Goal: Information Seeking & Learning: Understand process/instructions

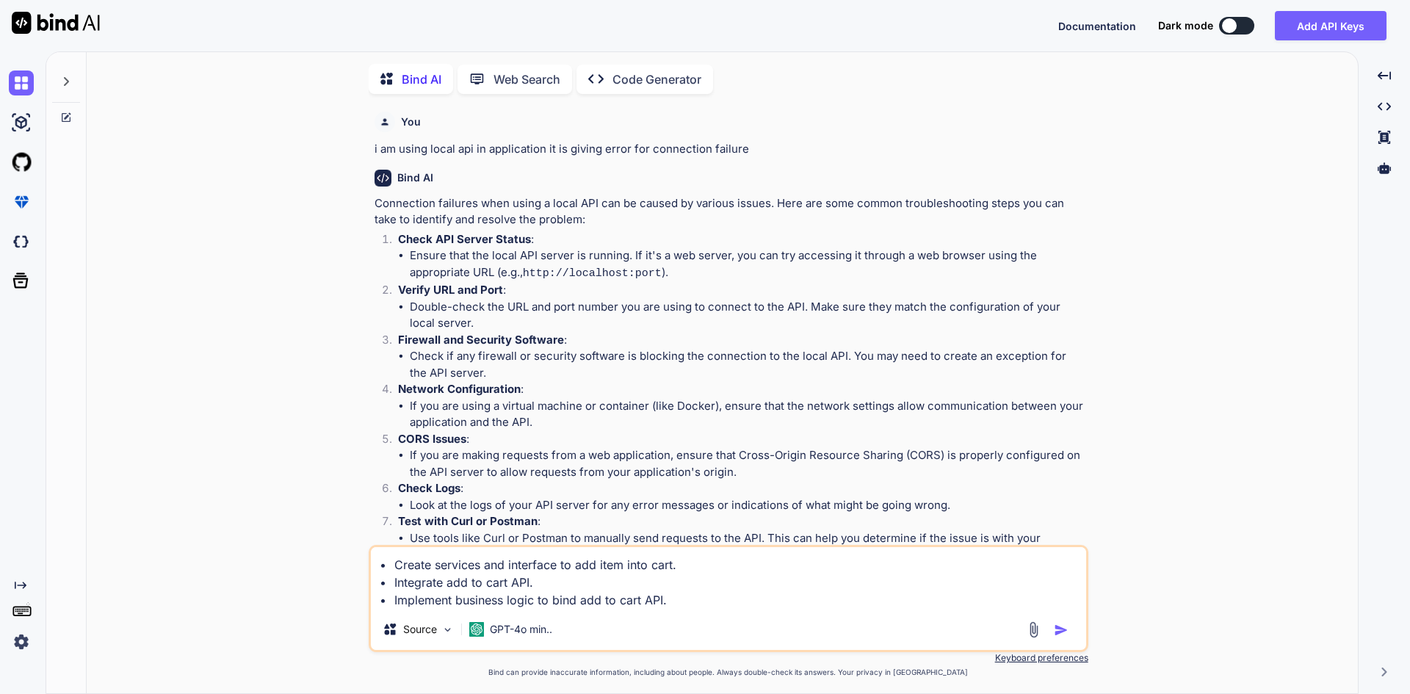
scroll to position [617, 0]
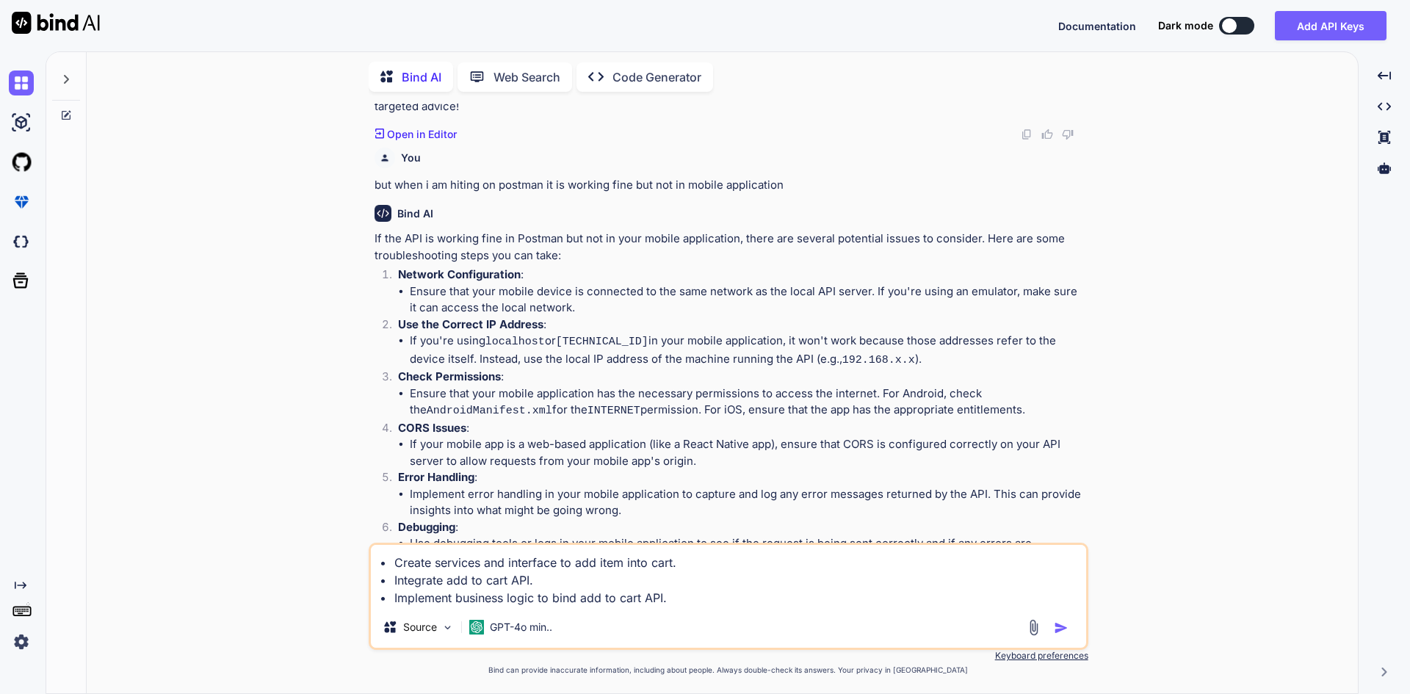
type textarea "• Create services and interface to add item into cart. • Integrate add to cart …"
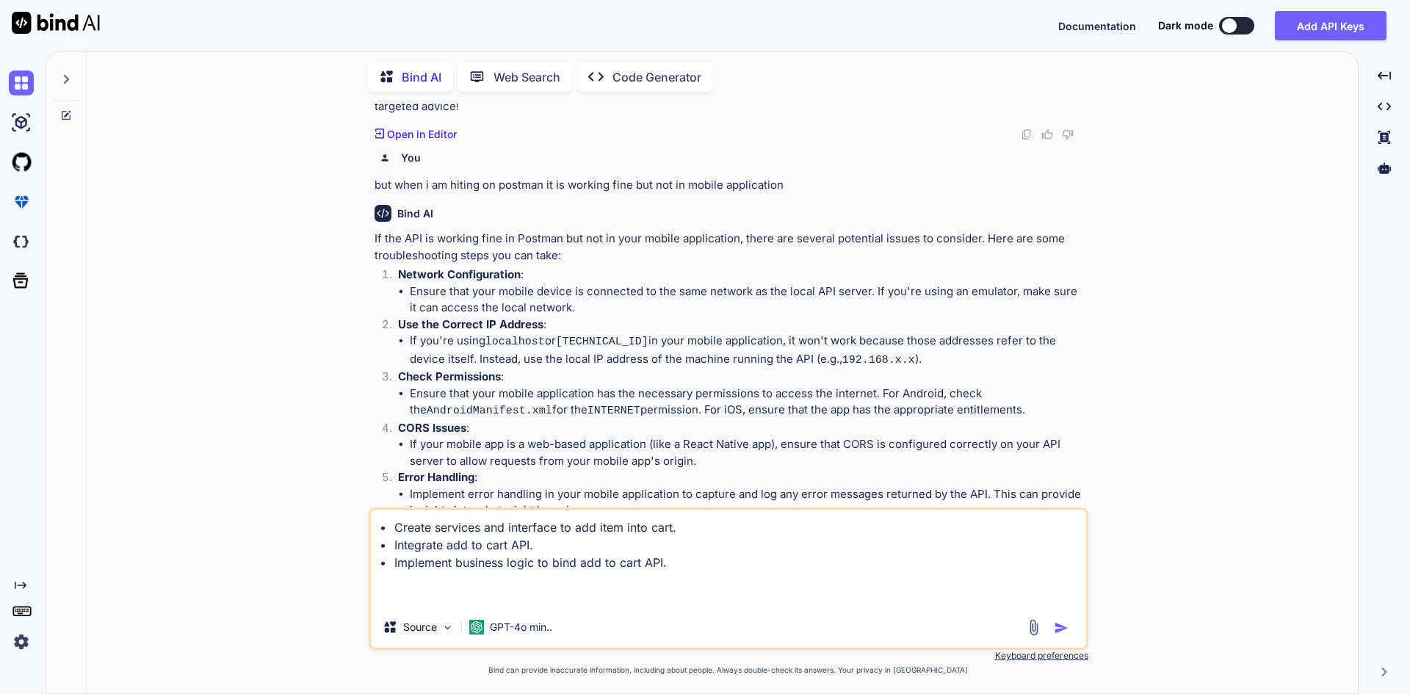
type textarea "x"
type textarea "• Create services and interface to add item into cart. • Integrate add to cart …"
type textarea "x"
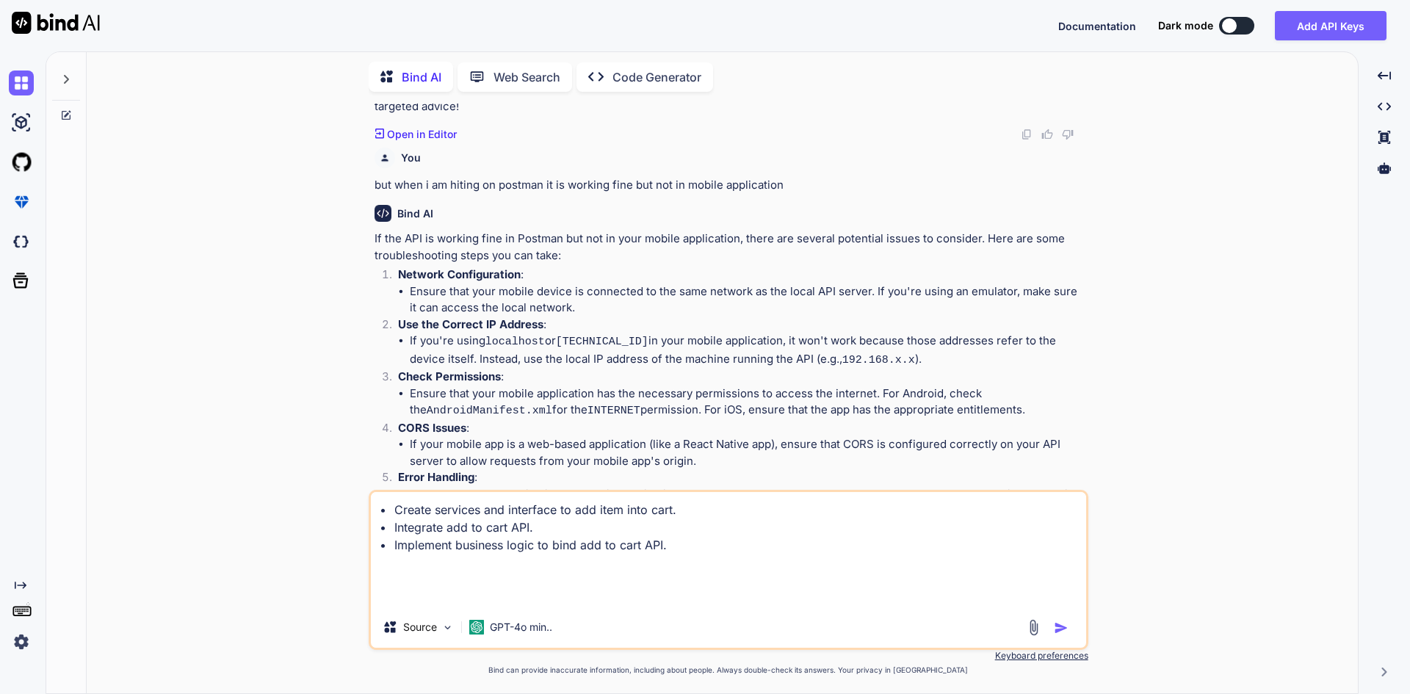
type textarea "• Create services and interface to add item into cart. • Integrate add to cart …"
type textarea "x"
type textarea "• Create services and interface to add item into cart. • Integrate add to cart …"
type textarea "x"
type textarea "• Create services and interface to add item into cart. • Integrate add to cart …"
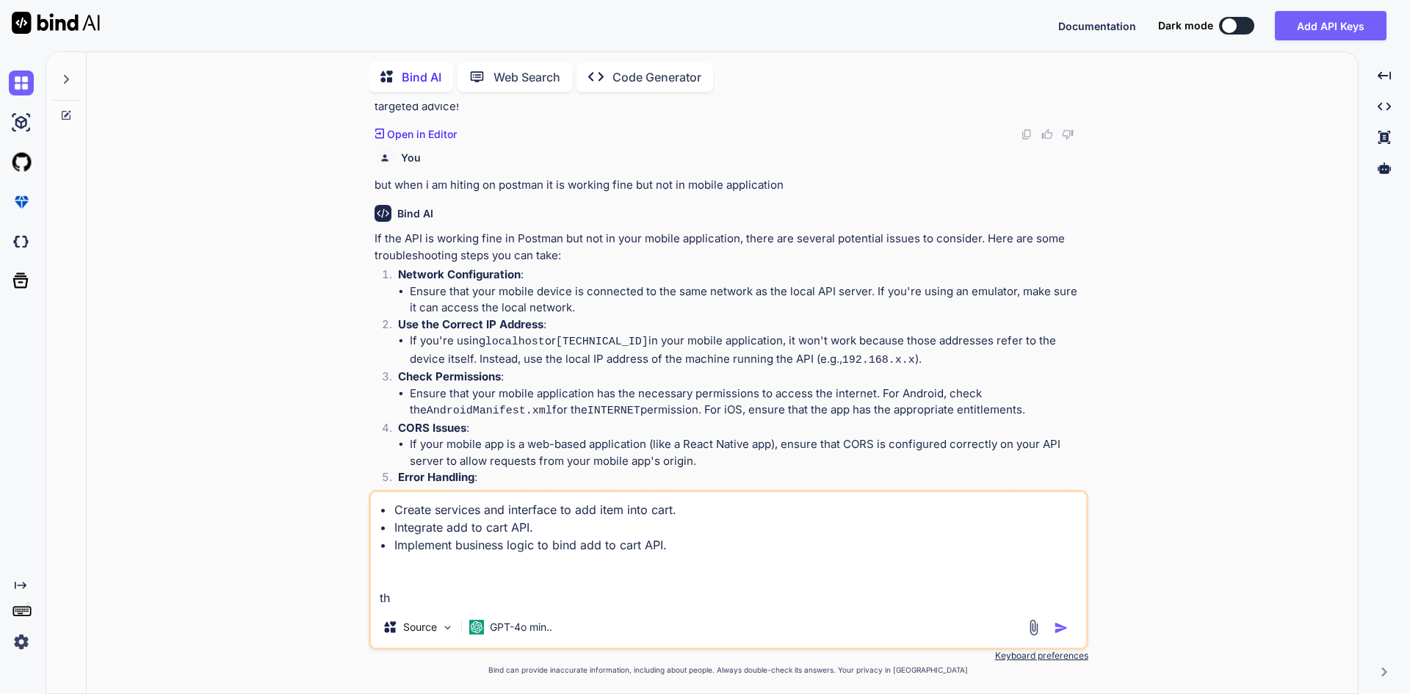
type textarea "x"
type textarea "• Create services and interface to add item into cart. • Integrate add to cart …"
type textarea "x"
type textarea "• Create services and interface to add item into cart. • Integrate add to cart …"
type textarea "x"
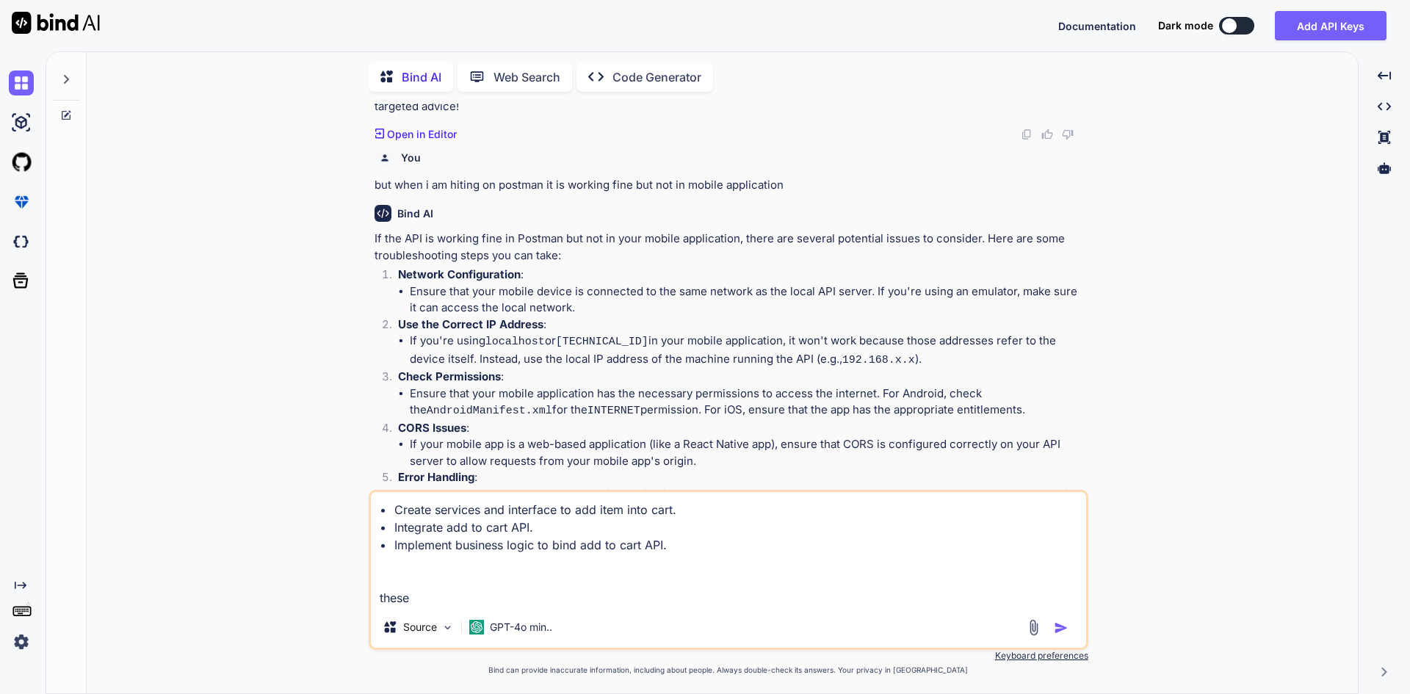
type textarea "• Create services and interface to add item into cart. • Integrate add to cart …"
type textarea "x"
type textarea "• Create services and interface to add item into cart. • Integrate add to cart …"
type textarea "x"
type textarea "• Create services and interface to add item into cart. • Integrate add to cart …"
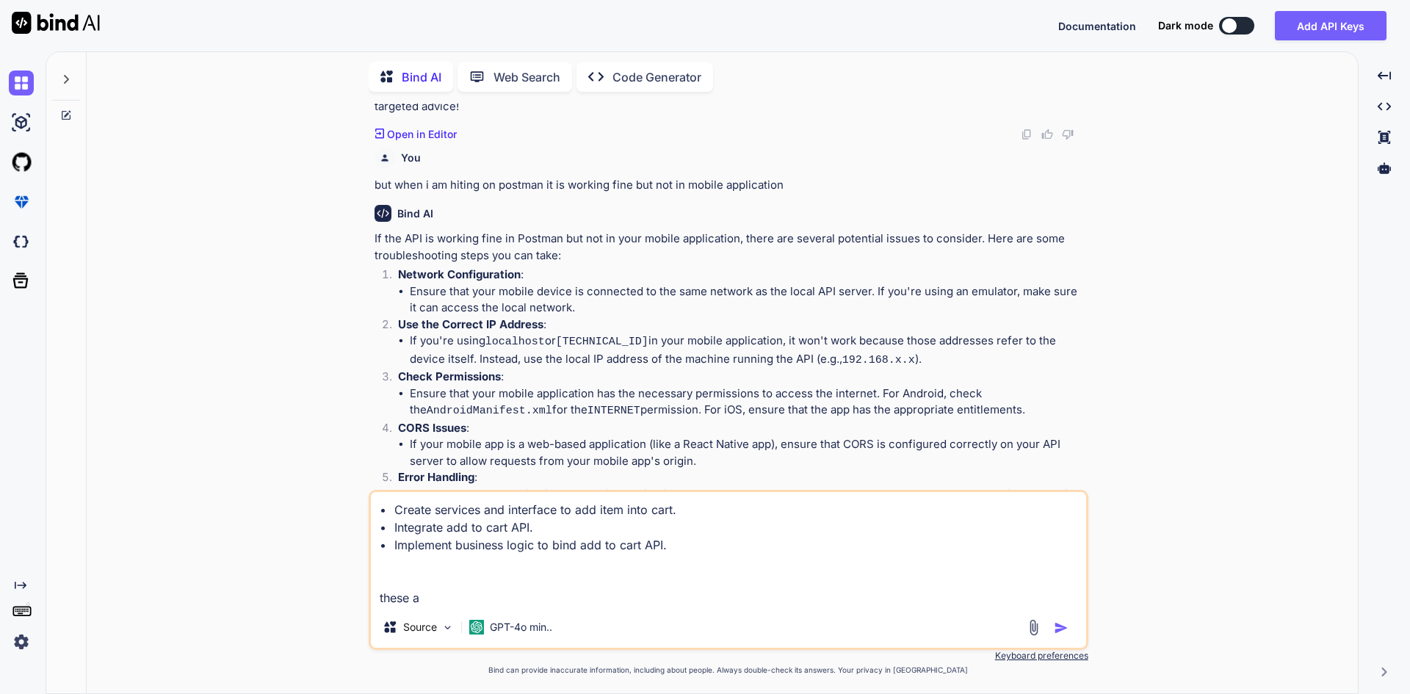
type textarea "x"
type textarea "• Create services and interface to add item into cart. • Integrate add to cart …"
type textarea "x"
type textarea "• Create services and interface to add item into cart. • Integrate add to cart …"
type textarea "x"
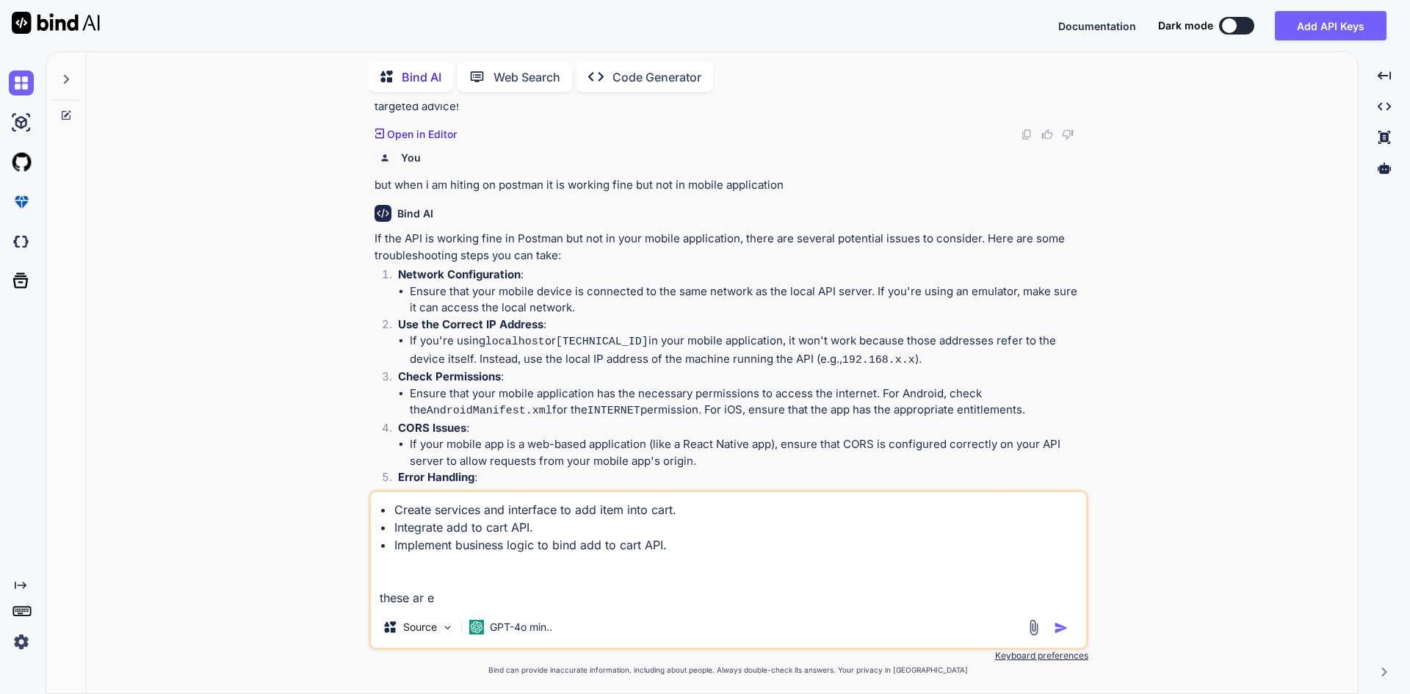
type textarea "• Create services and interface to add item into cart. • Integrate add to cart …"
type textarea "x"
type textarea "• Create services and interface to add item into cart. • Integrate add to cart …"
type textarea "x"
type textarea "• Create services and interface to add item into cart. • Integrate add to cart …"
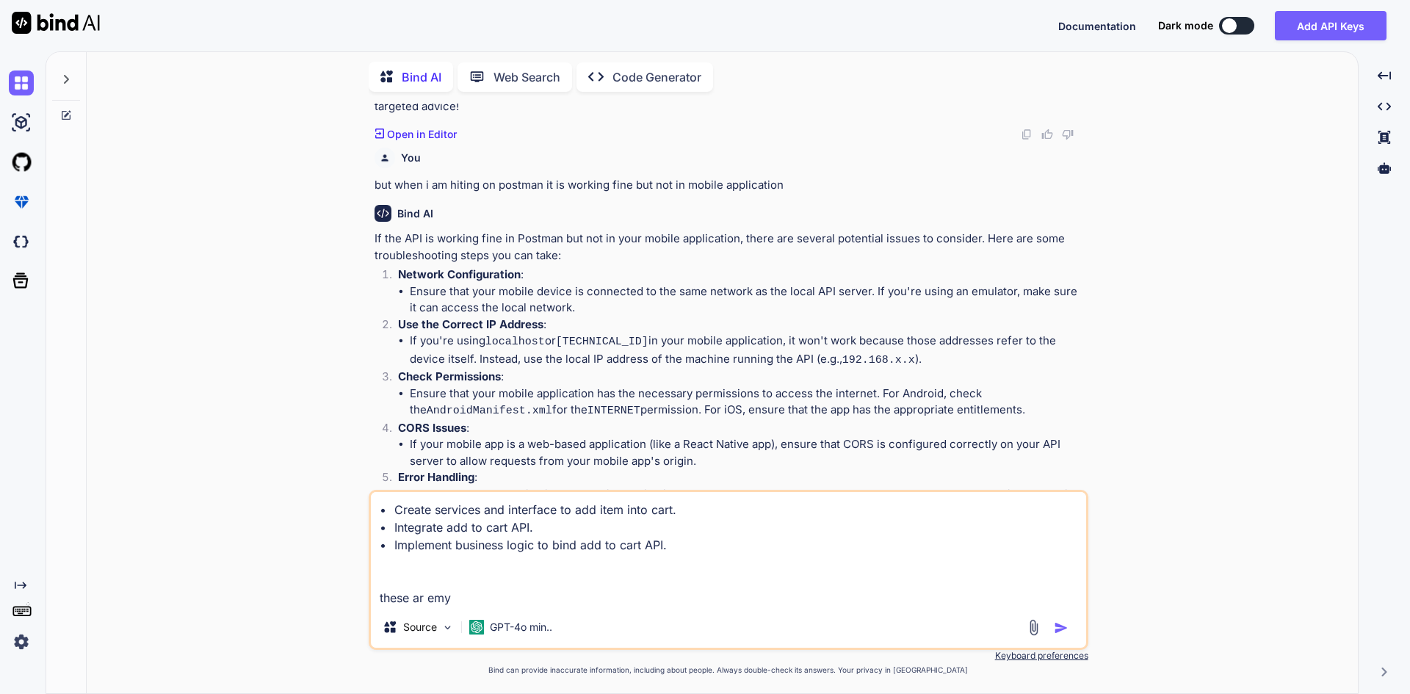
type textarea "x"
type textarea "• Create services and interface to add item into cart. • Integrate add to cart …"
type textarea "x"
type textarea "• Create services and interface to add item into cart. • Integrate add to cart …"
type textarea "x"
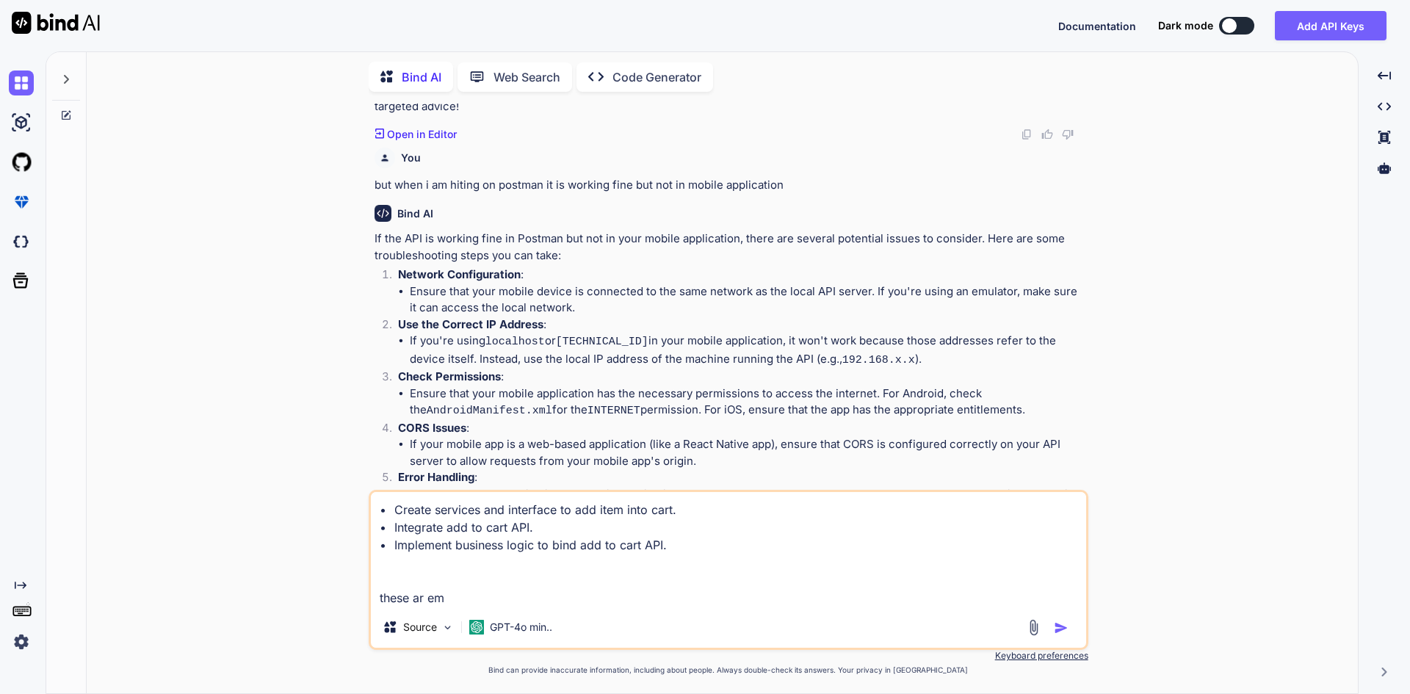
type textarea "• Create services and interface to add item into cart. • Integrate add to cart …"
type textarea "x"
type textarea "• Create services and interface to add item into cart. • Integrate add to cart …"
type textarea "x"
type textarea "• Create services and interface to add item into cart. • Integrate add to cart …"
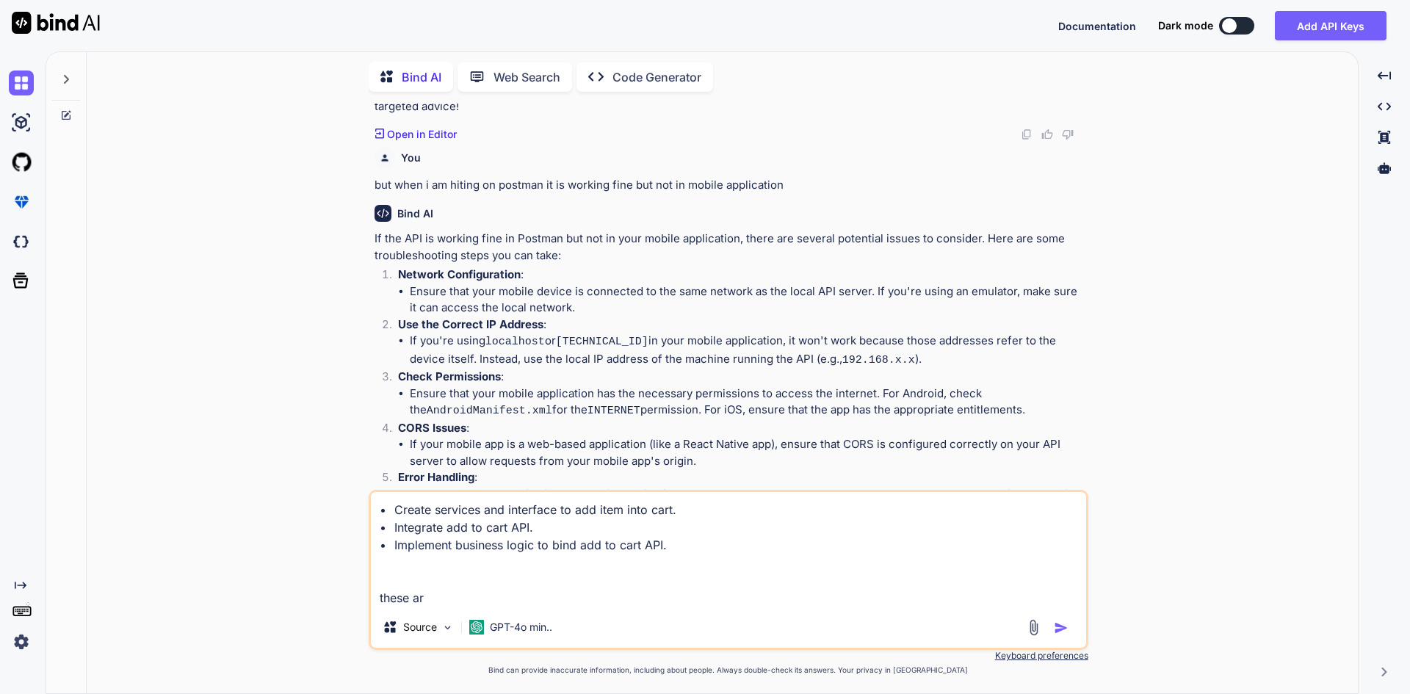
type textarea "x"
type textarea "• Create services and interface to add item into cart. • Integrate add to cart …"
type textarea "x"
type textarea "• Create services and interface to add item into cart. • Integrate add to cart …"
type textarea "x"
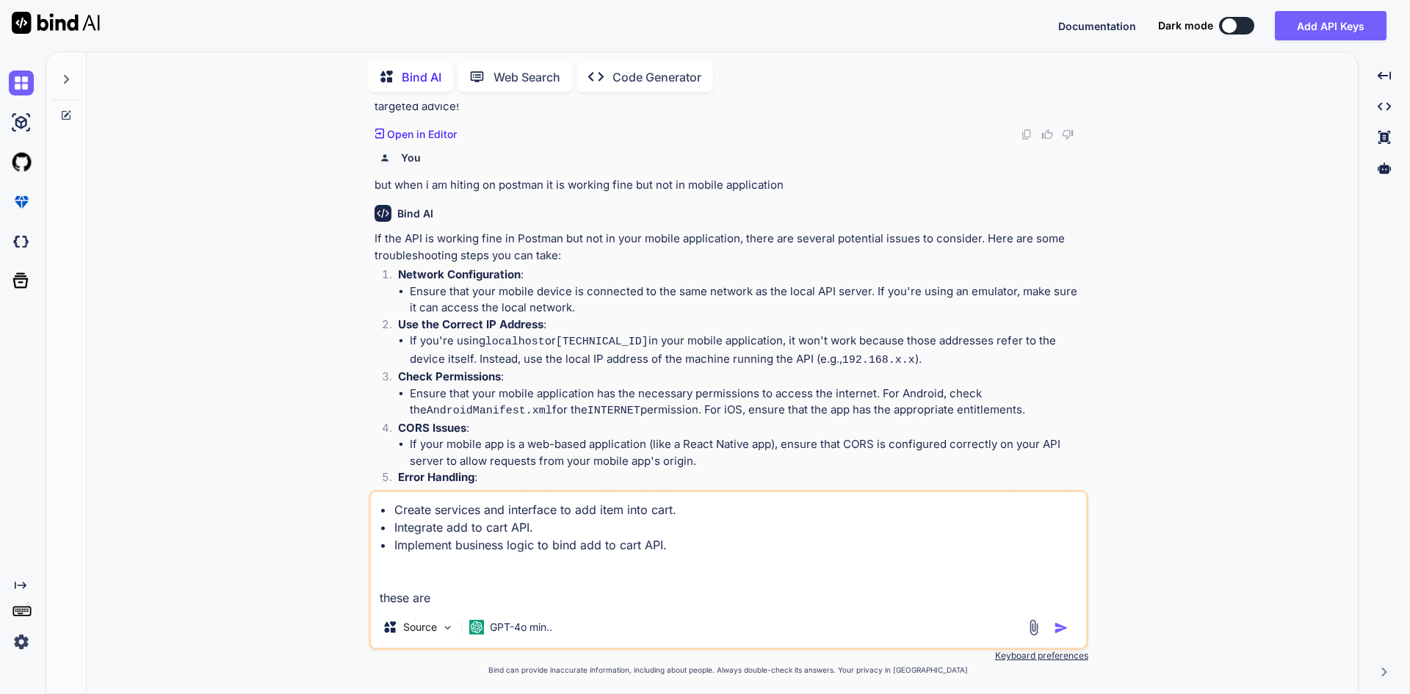
type textarea "• Create services and interface to add item into cart. • Integrate add to cart …"
type textarea "x"
type textarea "• Create services and interface to add item into cart. • Integrate add to cart …"
type textarea "x"
type textarea "• Create services and interface to add item into cart. • Integrate add to cart …"
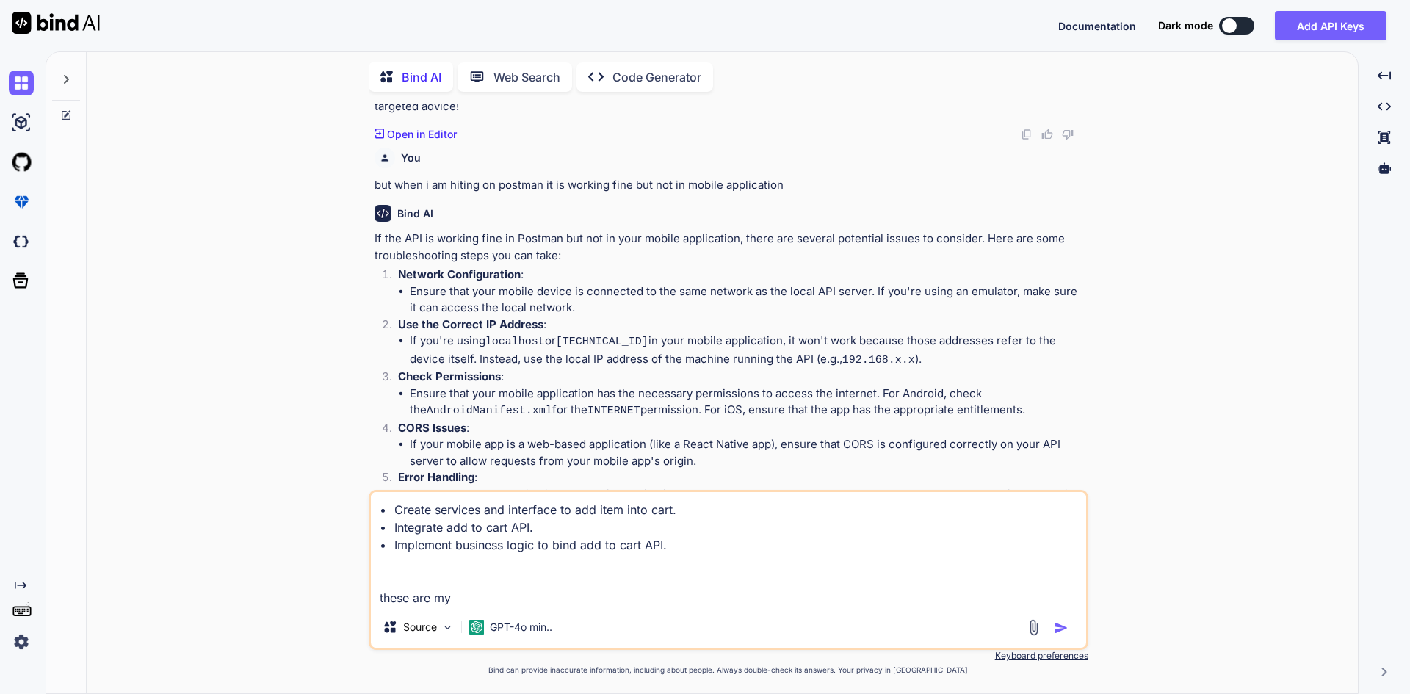
type textarea "x"
type textarea "• Create services and interface to add item into cart. • Integrate add to cart …"
type textarea "x"
type textarea "• Create services and interface to add item into cart. • Integrate add to cart …"
type textarea "x"
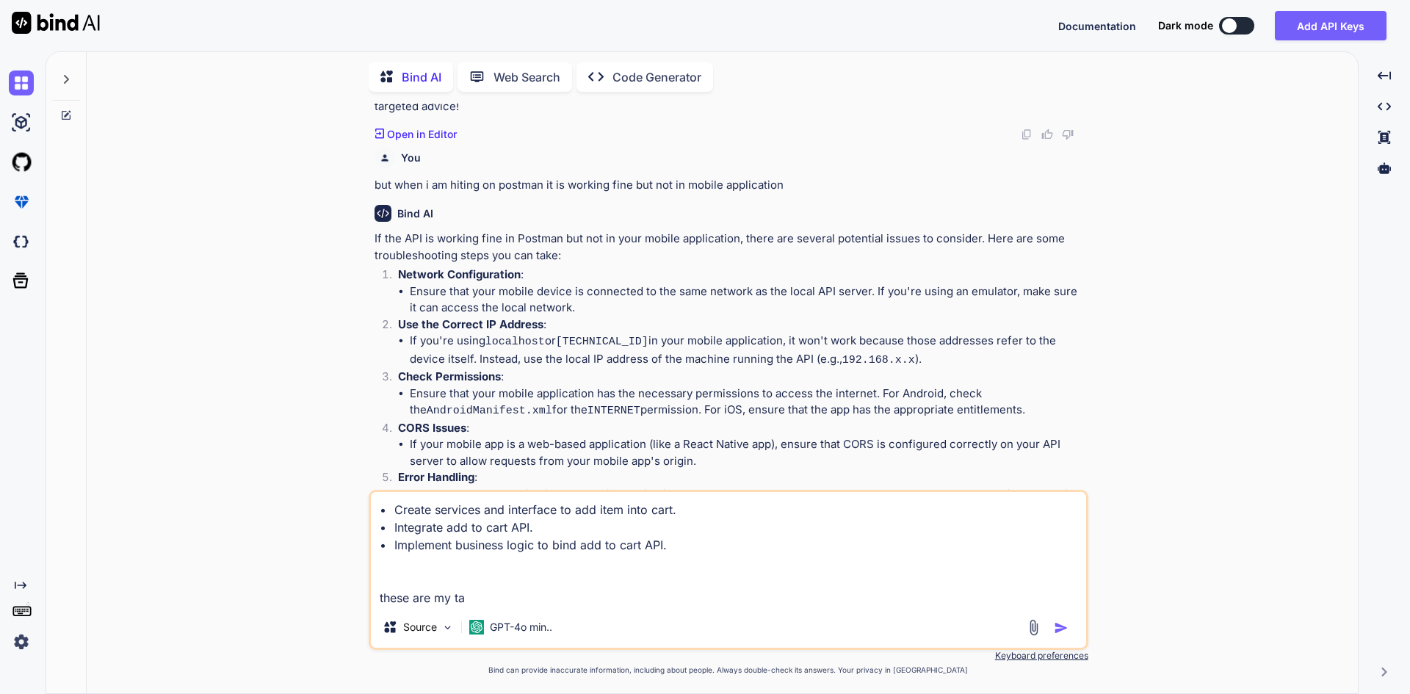
type textarea "• Create services and interface to add item into cart. • Integrate add to cart …"
type textarea "x"
type textarea "• Create services and interface to add item into cart. • Integrate add to cart …"
type textarea "x"
type textarea "• Create services and interface to add item into cart. • Integrate add to cart …"
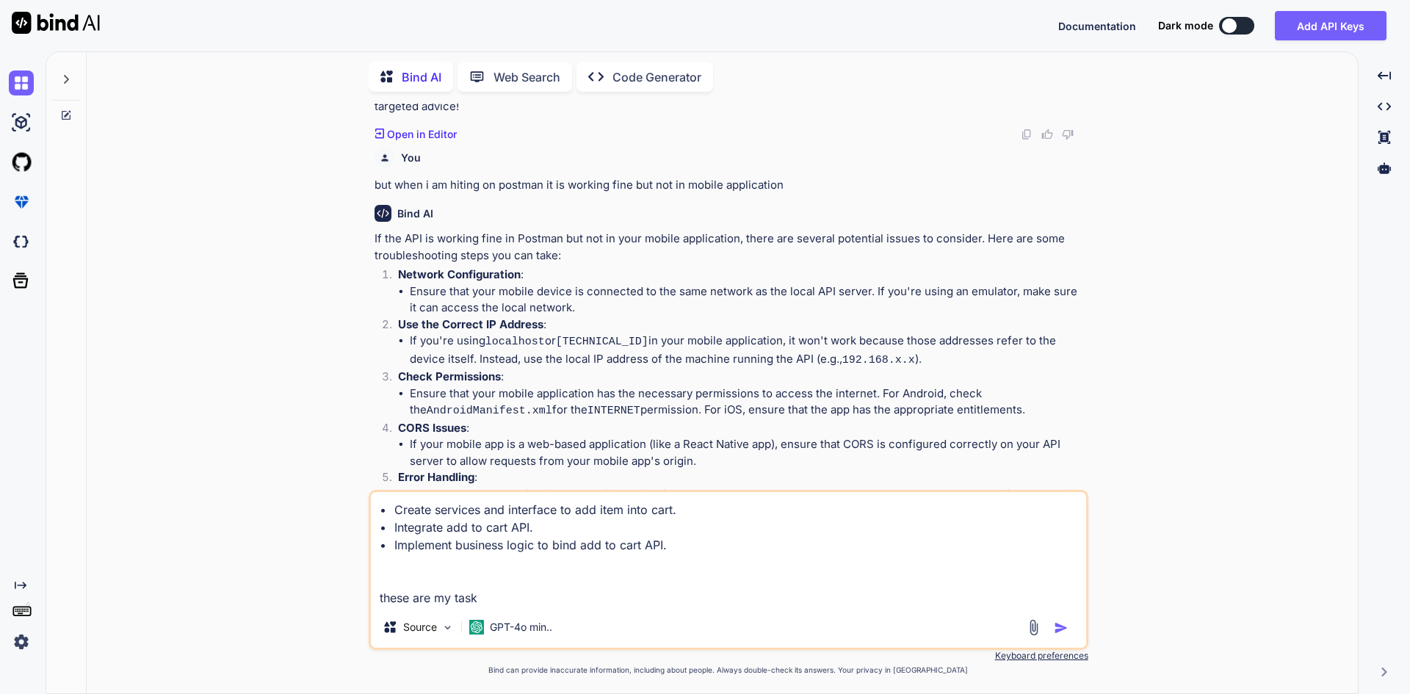
type textarea "x"
type textarea "• Create services and interface to add item into cart. • Integrate add to cart …"
type textarea "x"
type textarea "• Create services and interface to add item into cart. • Integrate add to cart …"
type textarea "x"
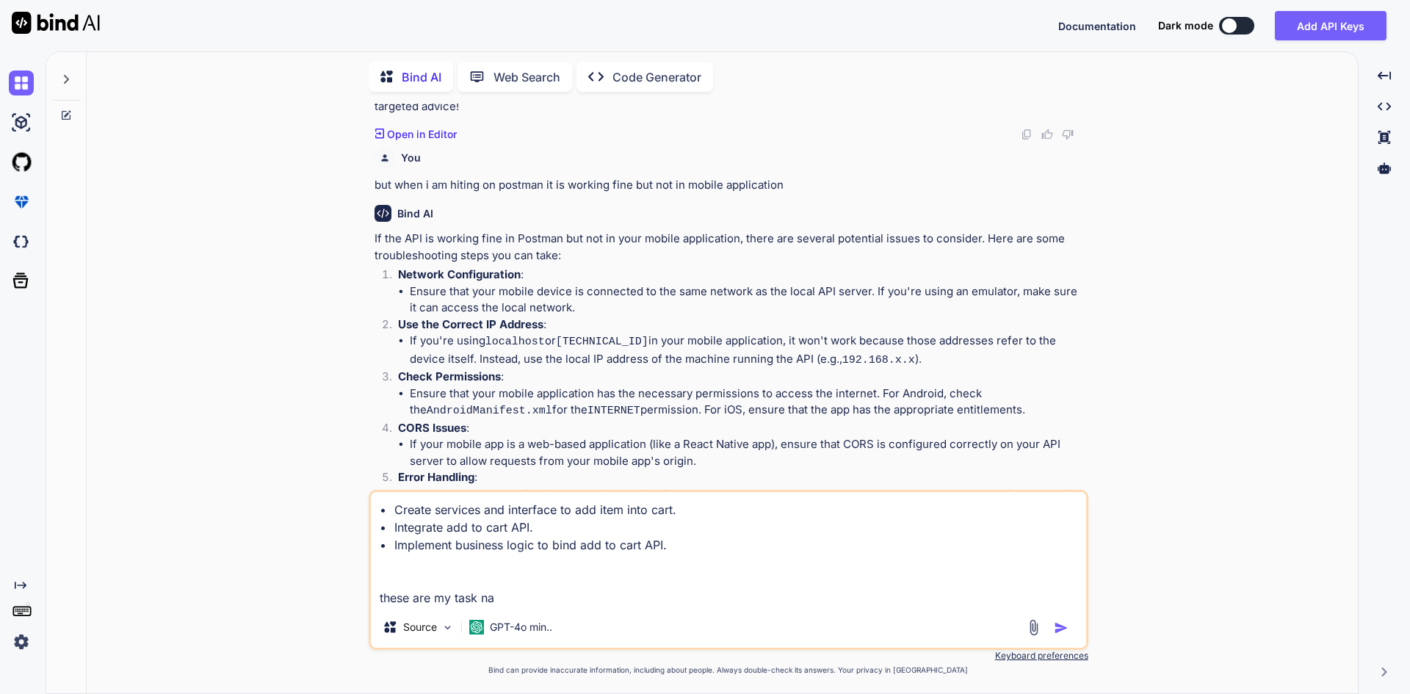
type textarea "• Create services and interface to add item into cart. • Integrate add to cart …"
type textarea "x"
type textarea "• Create services and interface to add item into cart. • Integrate add to cart …"
type textarea "x"
type textarea "• Create services and interface to add item into cart. • Integrate add to cart …"
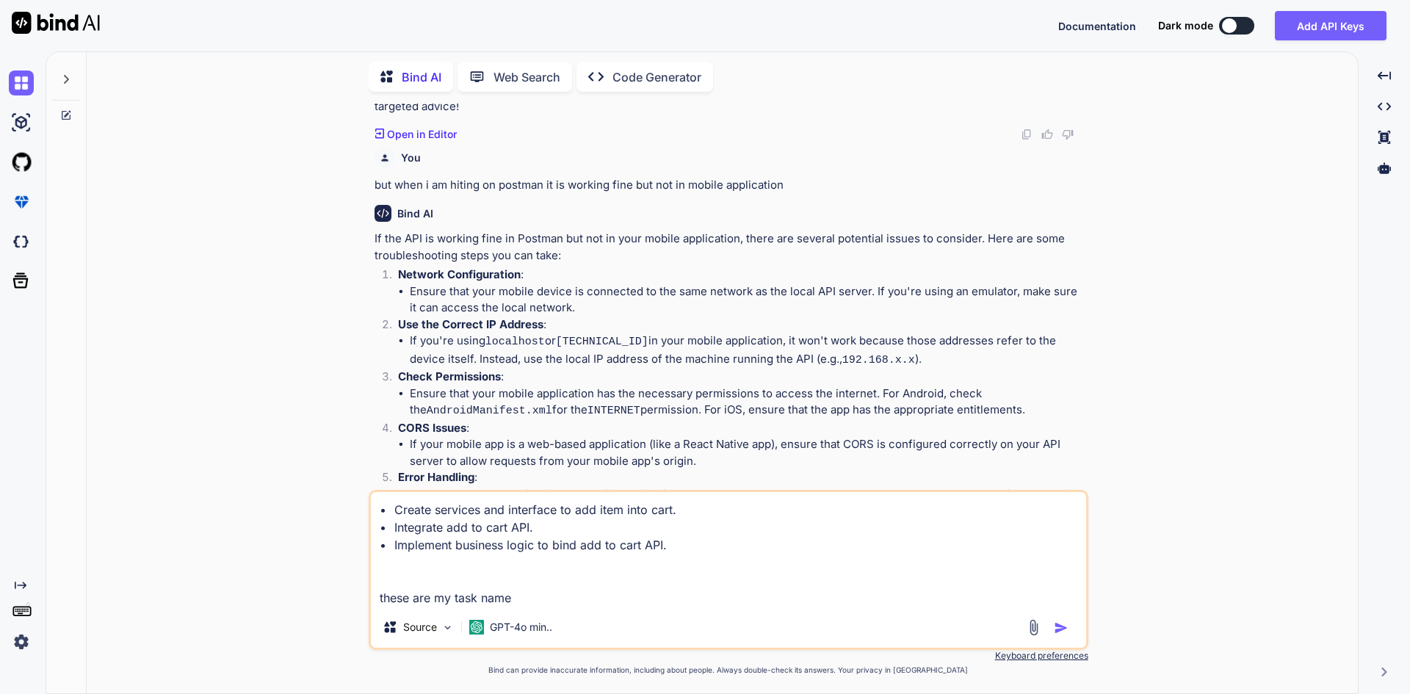
type textarea "x"
type textarea "• Create services and interface to add item into cart. • Integrate add to cart …"
type textarea "x"
type textarea "• Create services and interface to add item into cart. • Integrate add to cart …"
type textarea "x"
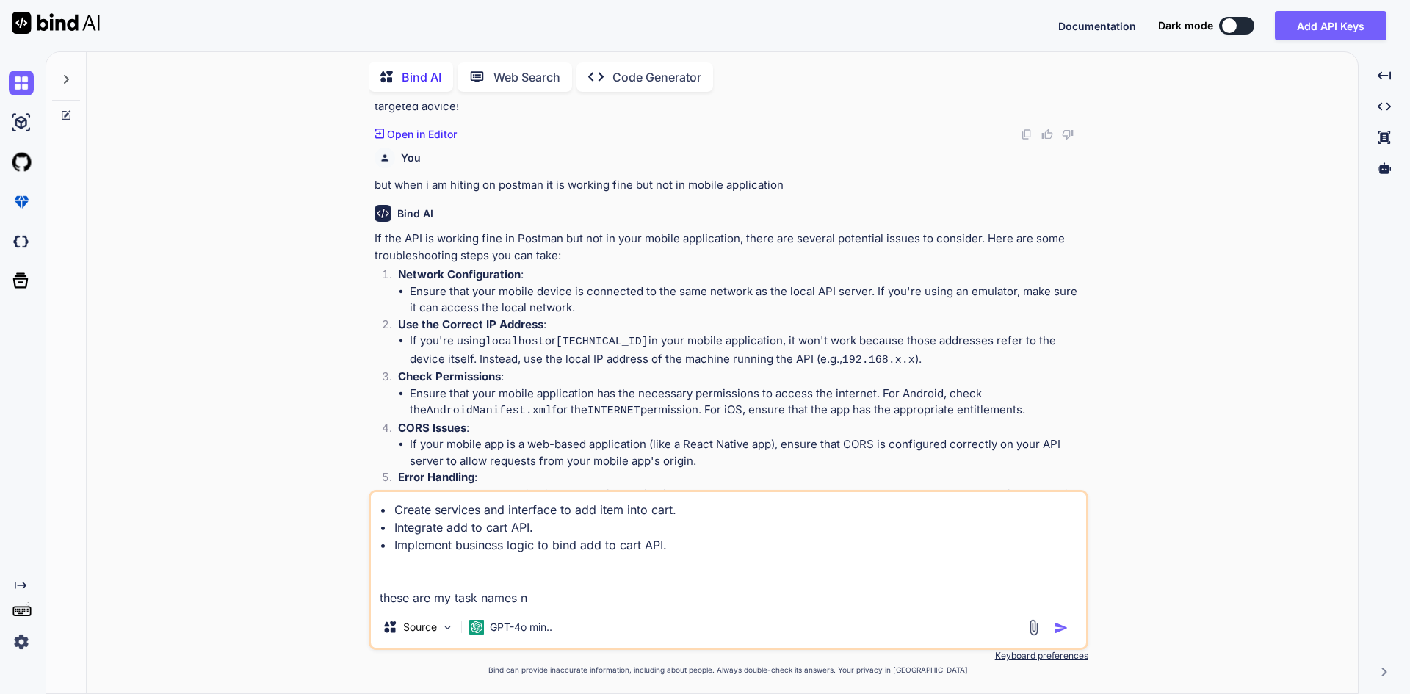
type textarea "• Create services and interface to add item into cart. • Integrate add to cart …"
type textarea "x"
type textarea "• Create services and interface to add item into cart. • Integrate add to cart …"
type textarea "x"
type textarea "• Create services and interface to add item into cart. • Integrate add to cart …"
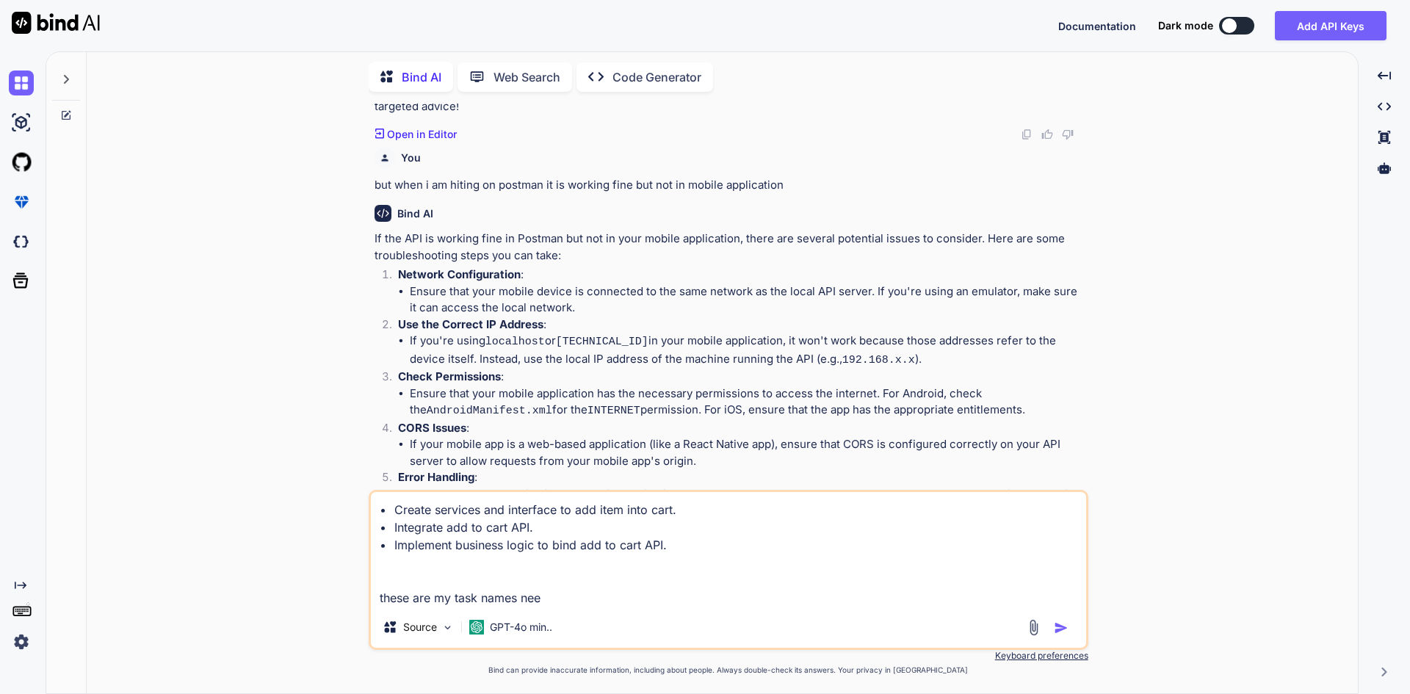
type textarea "x"
type textarea "• Create services and interface to add item into cart. • Integrate add to cart …"
type textarea "x"
type textarea "• Create services and interface to add item into cart. • Integrate add to cart …"
type textarea "x"
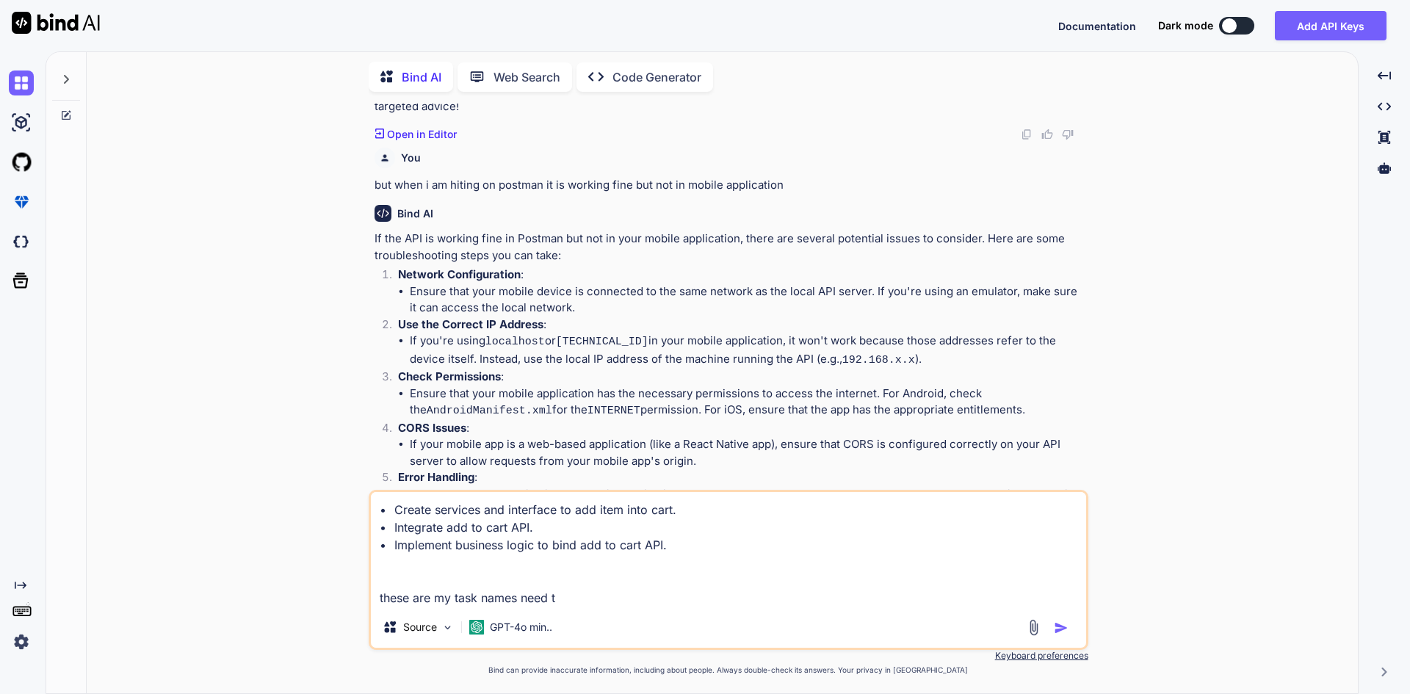
type textarea "• Create services and interface to add item into cart. • Integrate add to cart …"
type textarea "x"
type textarea "• Create services and interface to add item into cart. • Integrate add to cart …"
type textarea "x"
type textarea "• Create services and interface to add item into cart. • Integrate add to cart …"
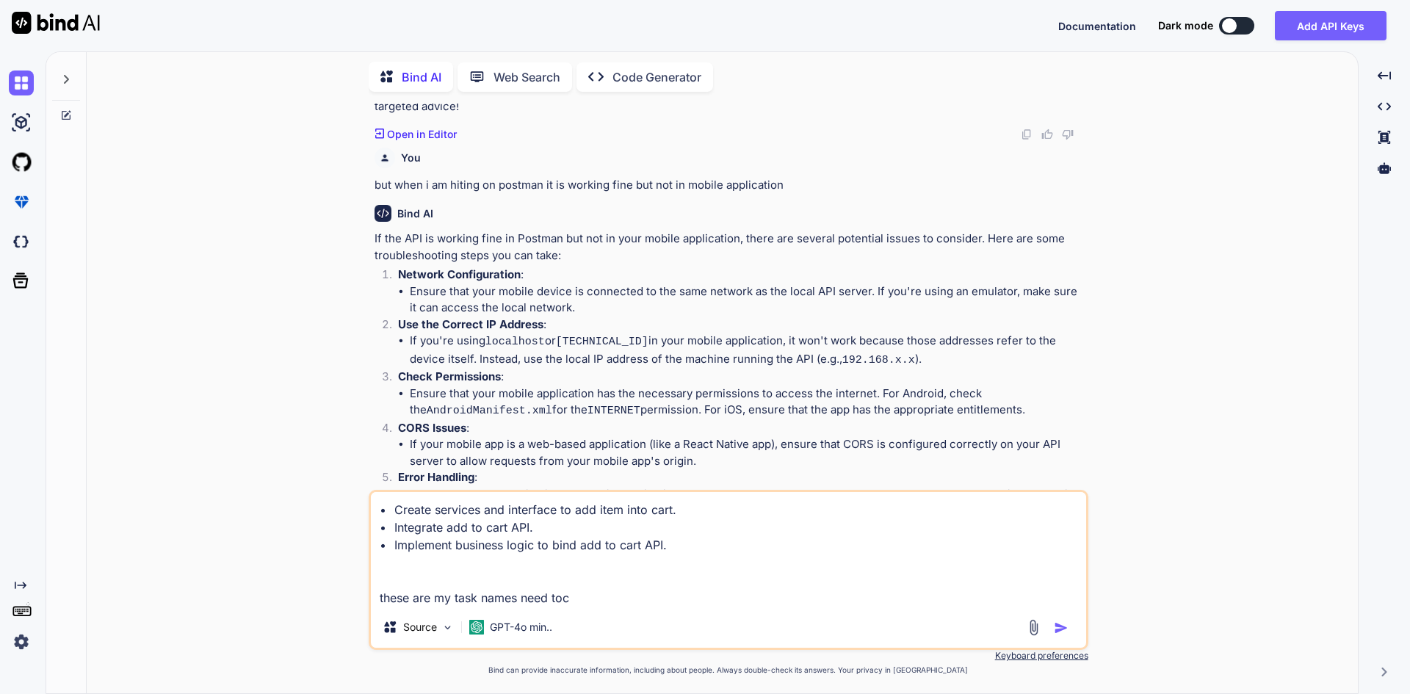
type textarea "x"
type textarea "• Create services and interface to add item into cart. • Integrate add to cart …"
type textarea "x"
type textarea "• Create services and interface to add item into cart. • Integrate add to cart …"
type textarea "x"
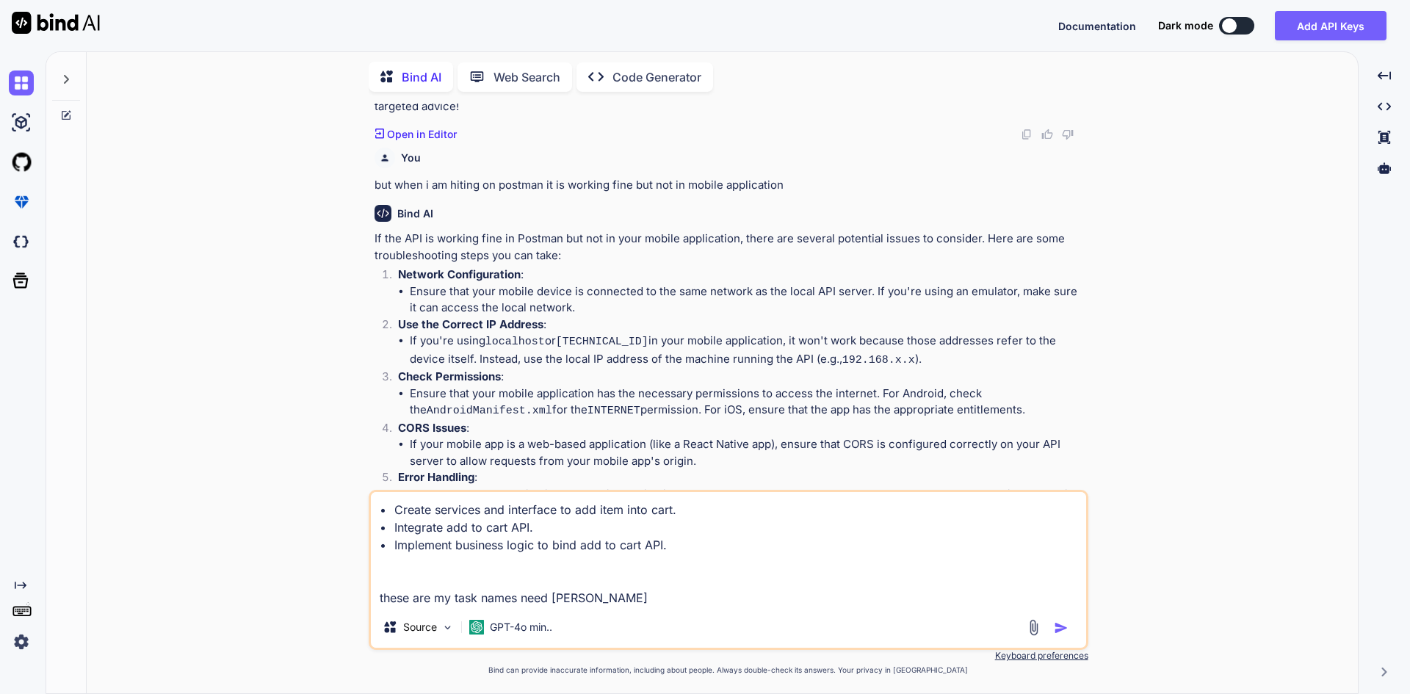
type textarea "• Create services and interface to add item into cart. • Integrate add to cart …"
type textarea "x"
type textarea "• Create services and interface to add item into cart. • Integrate add to cart …"
type textarea "x"
type textarea "• Create services and interface to add item into cart. • Integrate add to cart …"
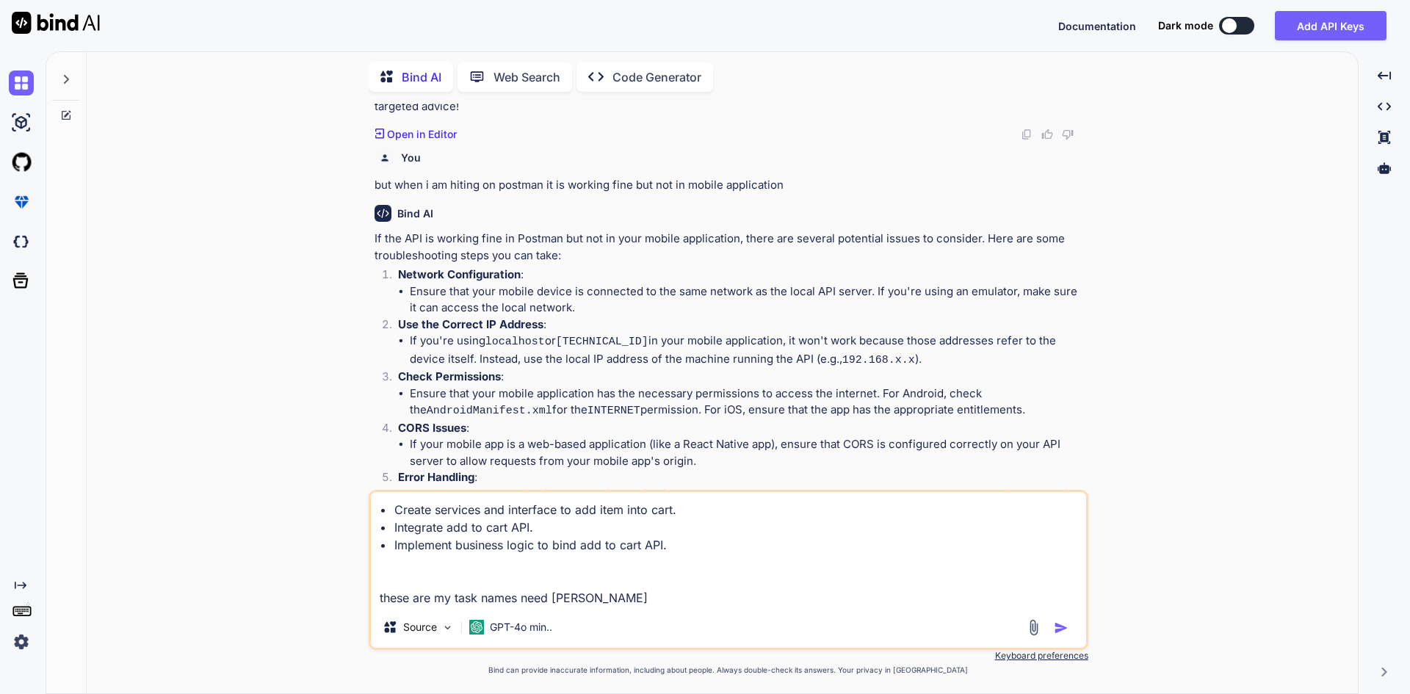
type textarea "x"
type textarea "• Create services and interface to add item into cart. • Integrate add to cart …"
type textarea "x"
type textarea "• Create services and interface to add item into cart. • Integrate add to cart …"
type textarea "x"
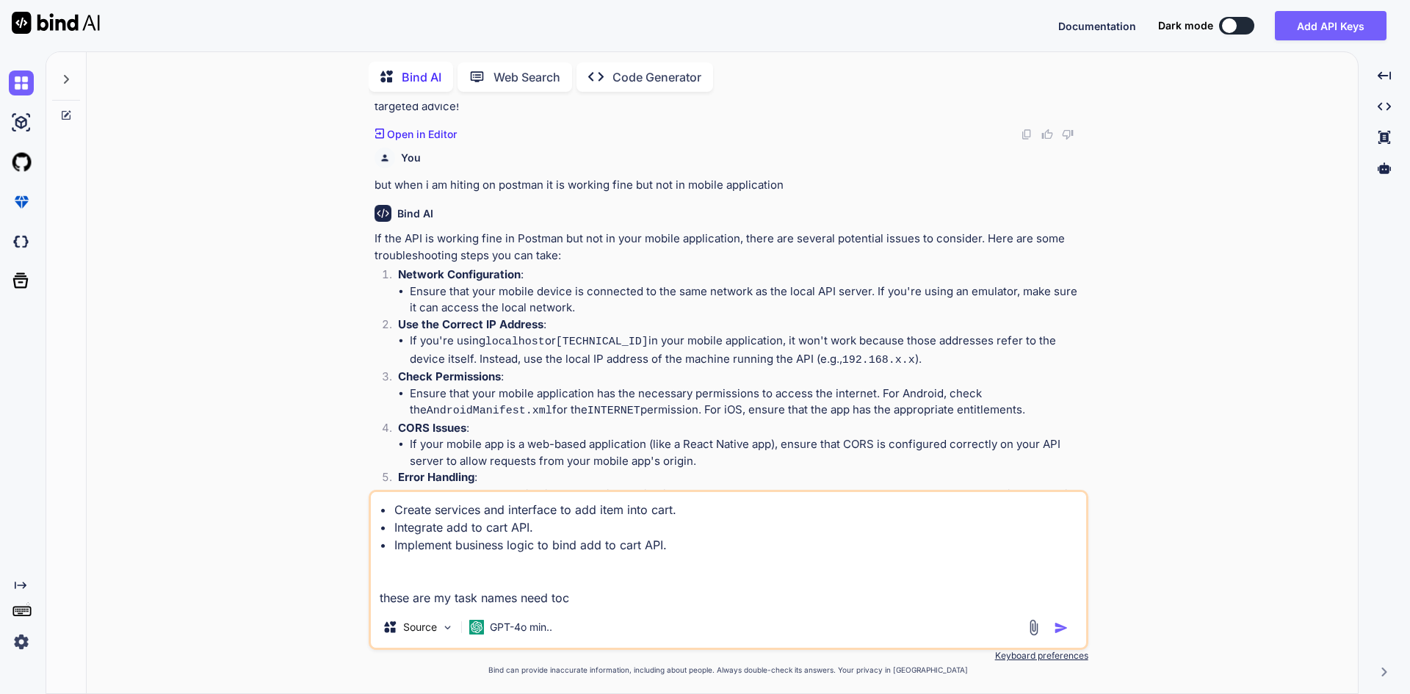
type textarea "• Create services and interface to add item into cart. • Integrate add to cart …"
type textarea "x"
type textarea "• Create services and interface to add item into cart. • Integrate add to cart …"
type textarea "x"
type textarea "• Create services and interface to add item into cart. • Integrate add to cart …"
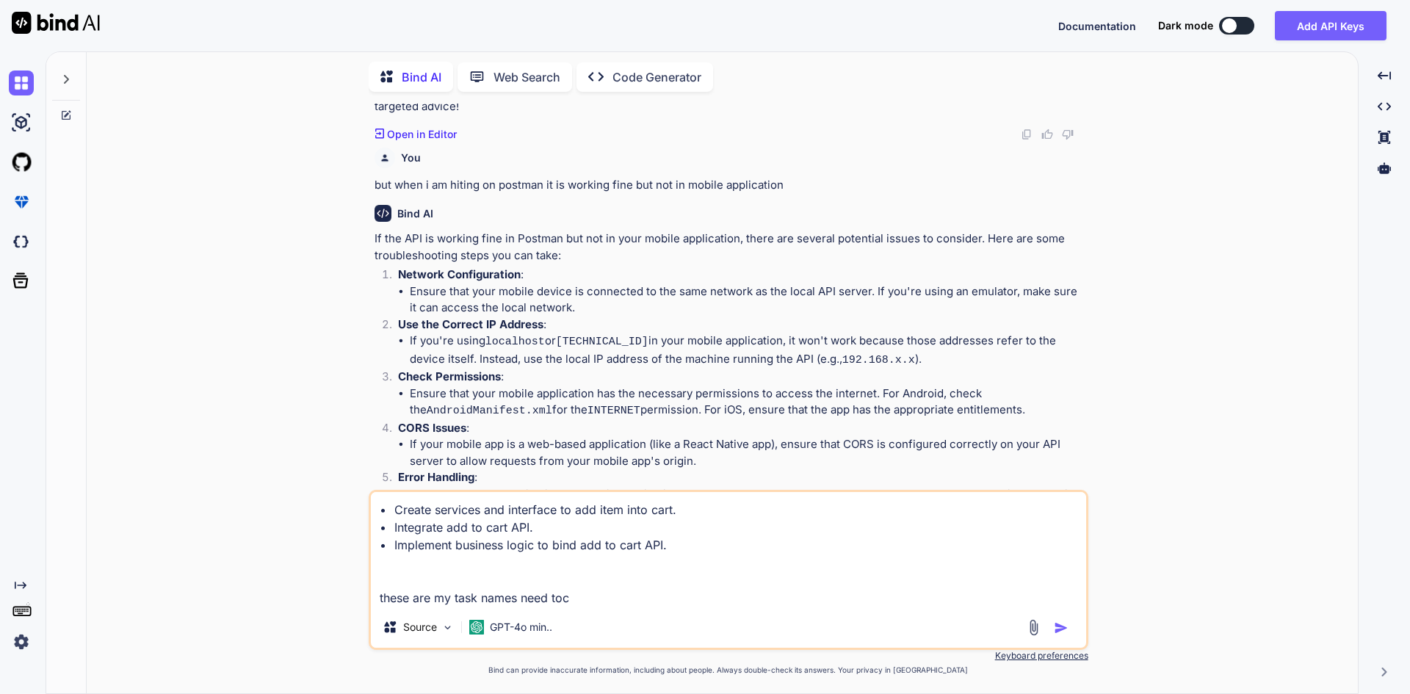
type textarea "x"
type textarea "• Create services and interface to add item into cart. • Integrate add to cart …"
type textarea "x"
type textarea "• Create services and interface to add item into cart. • Integrate add to cart …"
type textarea "x"
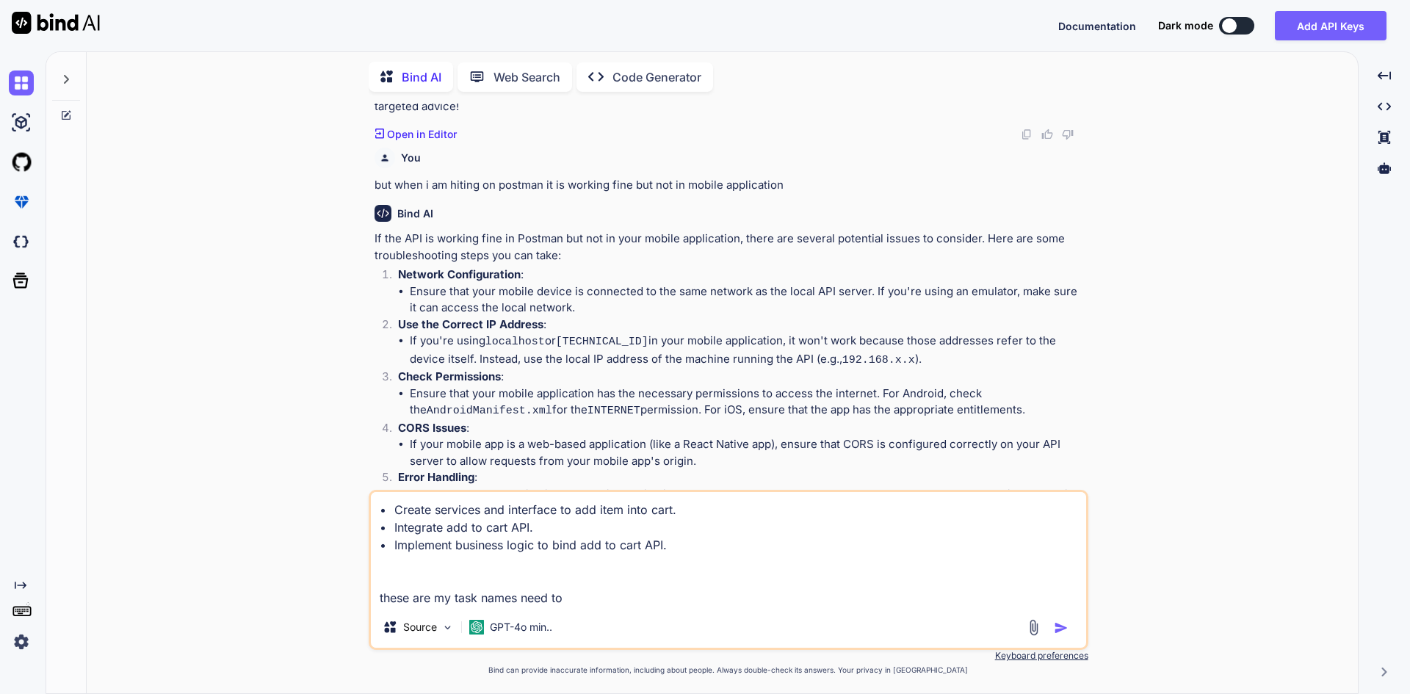
type textarea "• Create services and interface to add item into cart. • Integrate add to cart …"
type textarea "x"
type textarea "• Create services and interface to add item into cart. • Integrate add to cart …"
type textarea "x"
type textarea "• Create services and interface to add item into cart. • Integrate add to cart …"
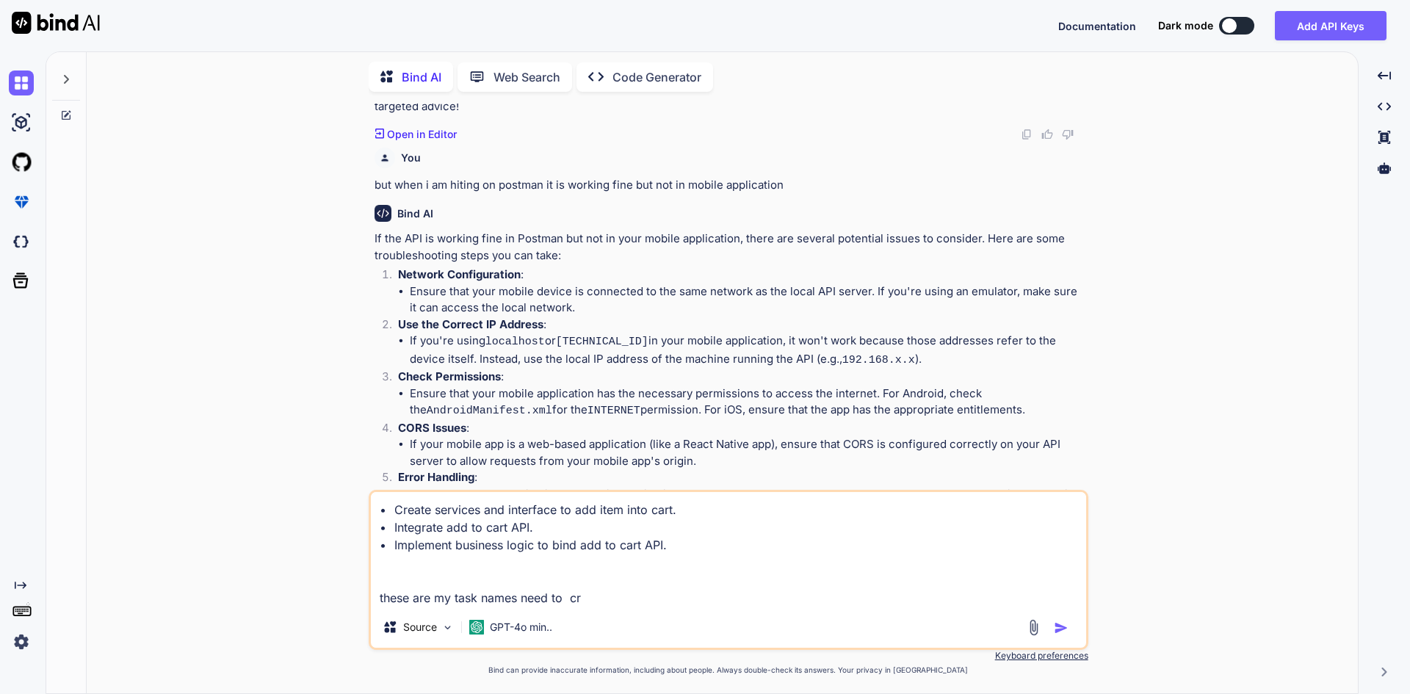
type textarea "x"
type textarea "• Create services and interface to add item into cart. • Integrate add to cart …"
type textarea "x"
type textarea "• Create services and interface to add item into cart. • Integrate add to cart …"
type textarea "x"
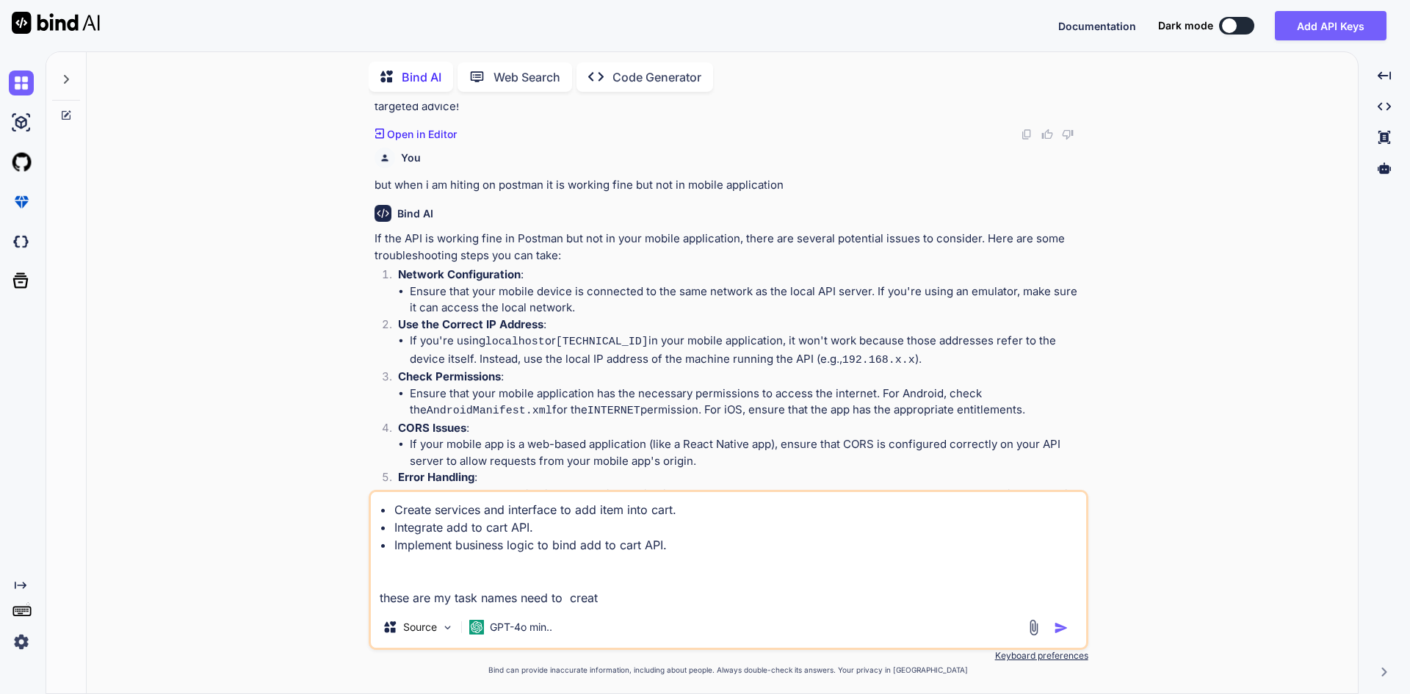
type textarea "• Create services and interface to add item into cart. • Integrate add to cart …"
type textarea "x"
type textarea "• Create services and interface to add item into cart. • Integrate add to cart …"
type textarea "x"
type textarea "• Create services and interface to add item into cart. • Integrate add to cart …"
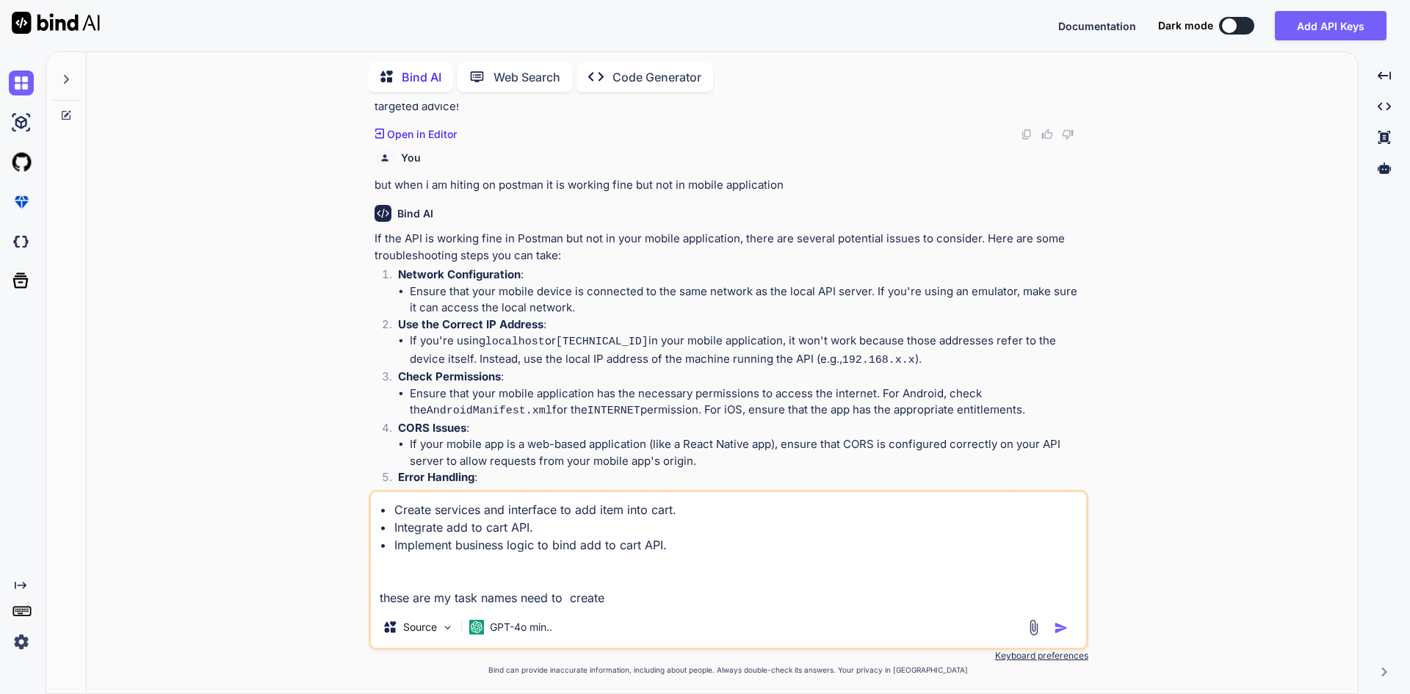
type textarea "x"
type textarea "• Create services and interface to add item into cart. • Integrate add to cart …"
type textarea "x"
type textarea "• Create services and interface to add item into cart. • Integrate add to cart …"
type textarea "x"
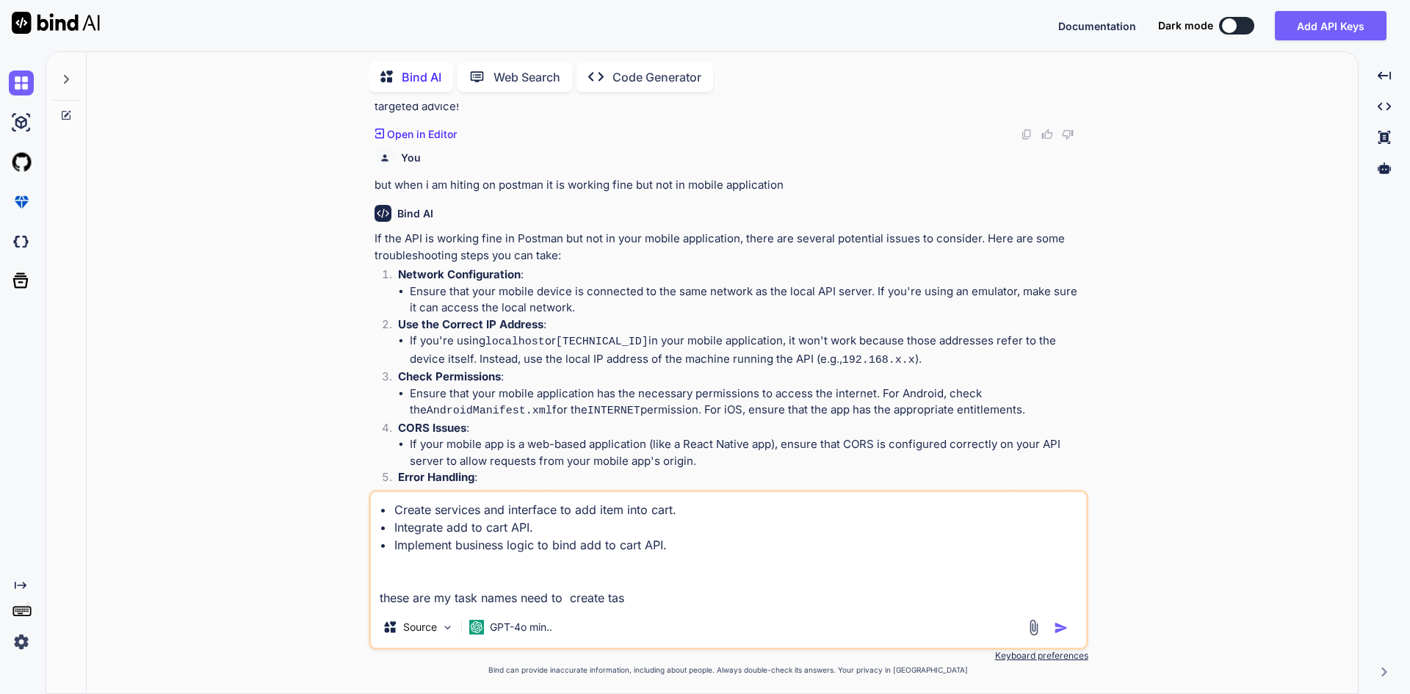
type textarea "• Create services and interface to add item into cart. • Integrate add to cart …"
type textarea "x"
type textarea "• Create services and interface to add item into cart. • Integrate add to cart …"
type textarea "x"
type textarea "• Create services and interface to add item into cart. • Integrate add to cart …"
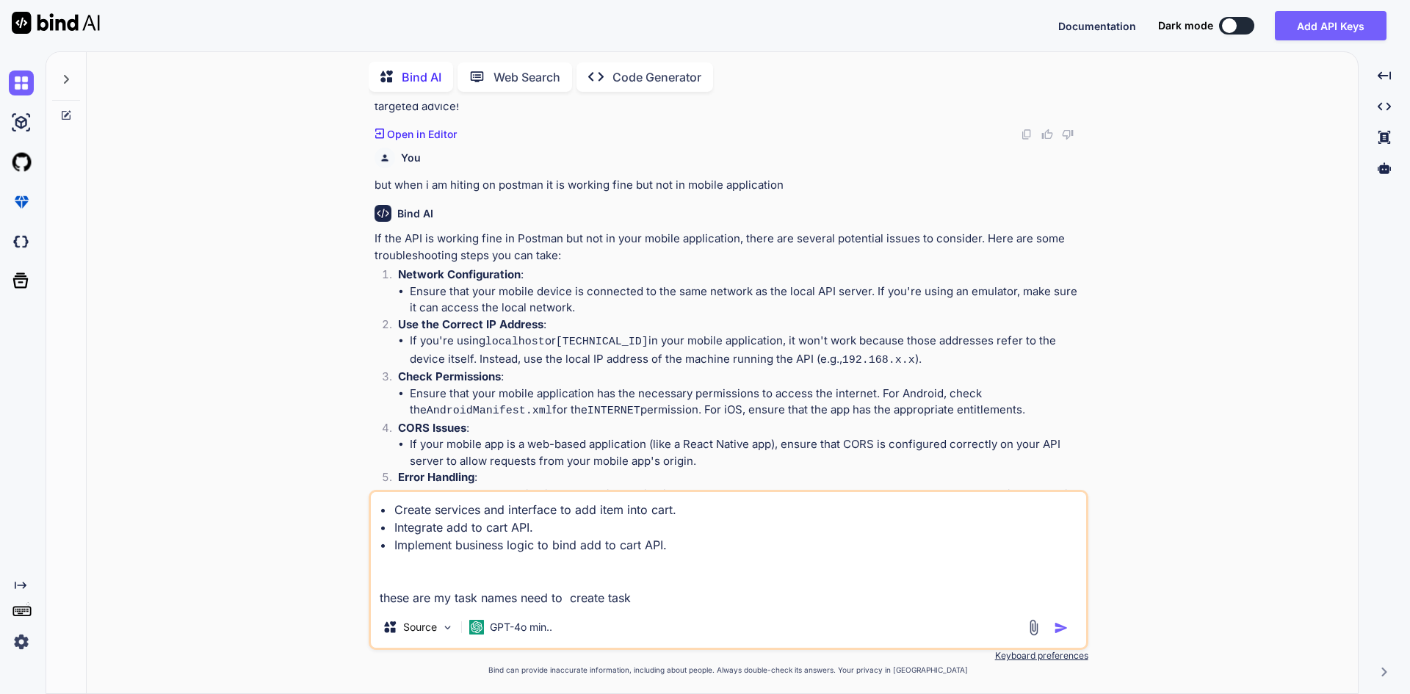
type textarea "x"
type textarea "• Create services and interface to add item into cart. • Integrate add to cart …"
type textarea "x"
type textarea "• Create services and interface to add item into cart. • Integrate add to cart …"
type textarea "x"
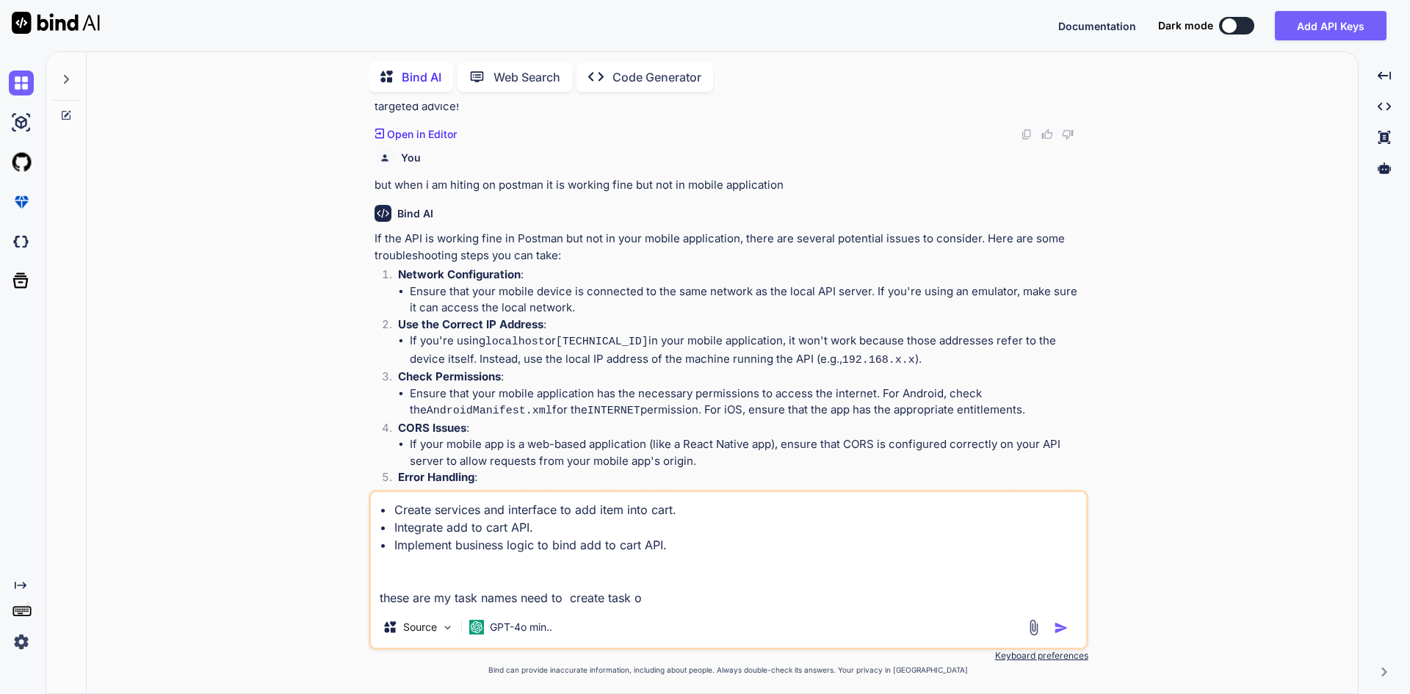
type textarea "• Create services and interface to add item into cart. • Integrate add to cart …"
type textarea "x"
type textarea "• Create services and interface to add item into cart. • Integrate add to cart …"
type textarea "x"
type textarea "• Create services and interface to add item into cart. • Integrate add to cart …"
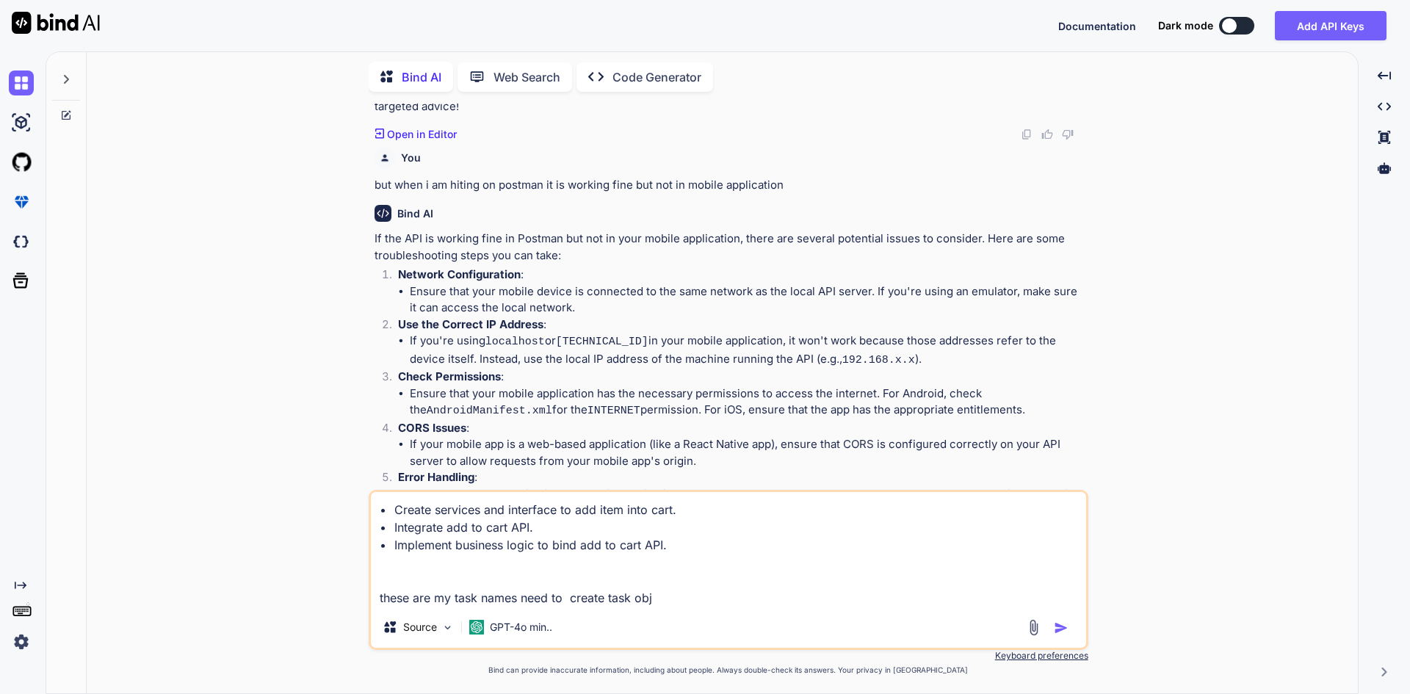
type textarea "x"
type textarea "• Create services and interface to add item into cart. • Integrate add to cart …"
type textarea "x"
type textarea "• Create services and interface to add item into cart. • Integrate add to cart …"
type textarea "x"
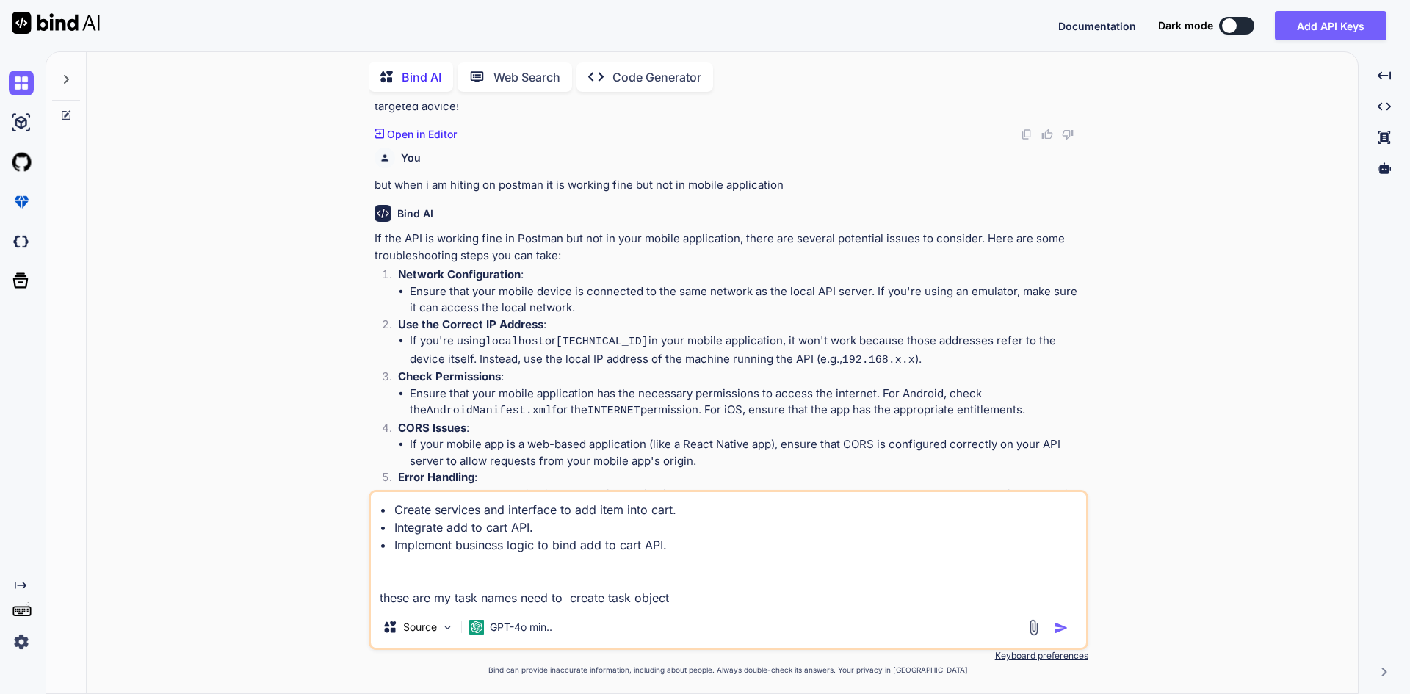
type textarea "• Create services and interface to add item into cart. • Integrate add to cart …"
type textarea "x"
type textarea "• Create services and interface to add item into cart. • Integrate add to cart …"
type textarea "x"
type textarea "• Create services and interface to add item into cart. • Integrate add to cart …"
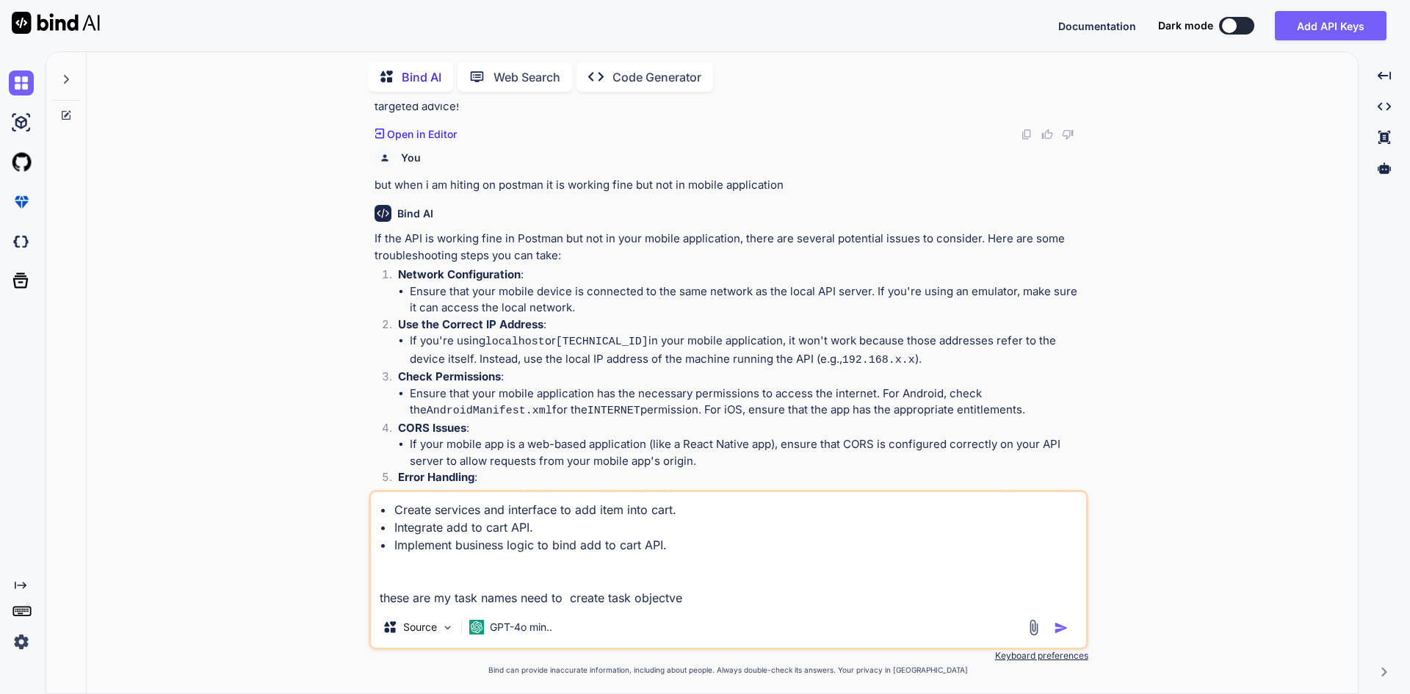
type textarea "x"
type textarea "• Create services and interface to add item into cart. • Integrate add to cart …"
type textarea "x"
type textarea "• Create services and interface to add item into cart. • Integrate add to cart …"
type textarea "x"
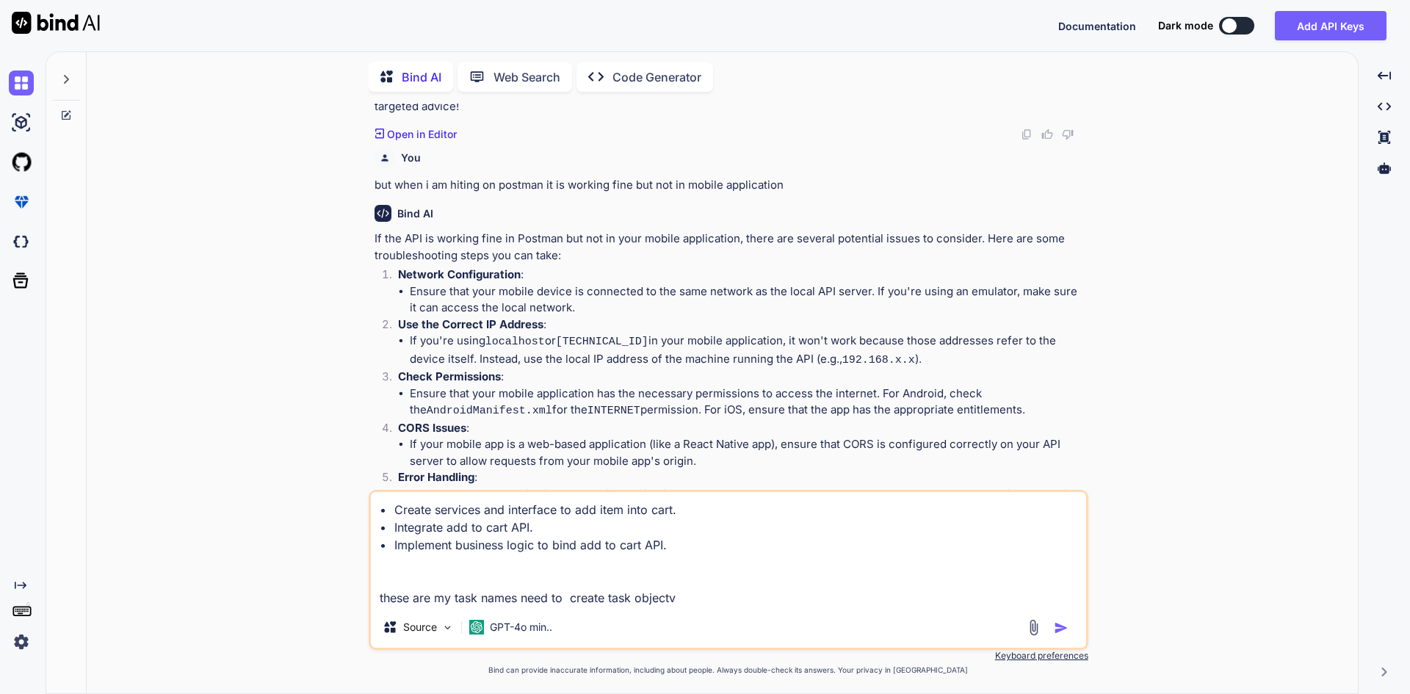
type textarea "• Create services and interface to add item into cart. • Integrate add to cart …"
type textarea "x"
type textarea "• Create services and interface to add item into cart. • Integrate add to cart …"
type textarea "x"
type textarea "• Create services and interface to add item into cart. • Integrate add to cart …"
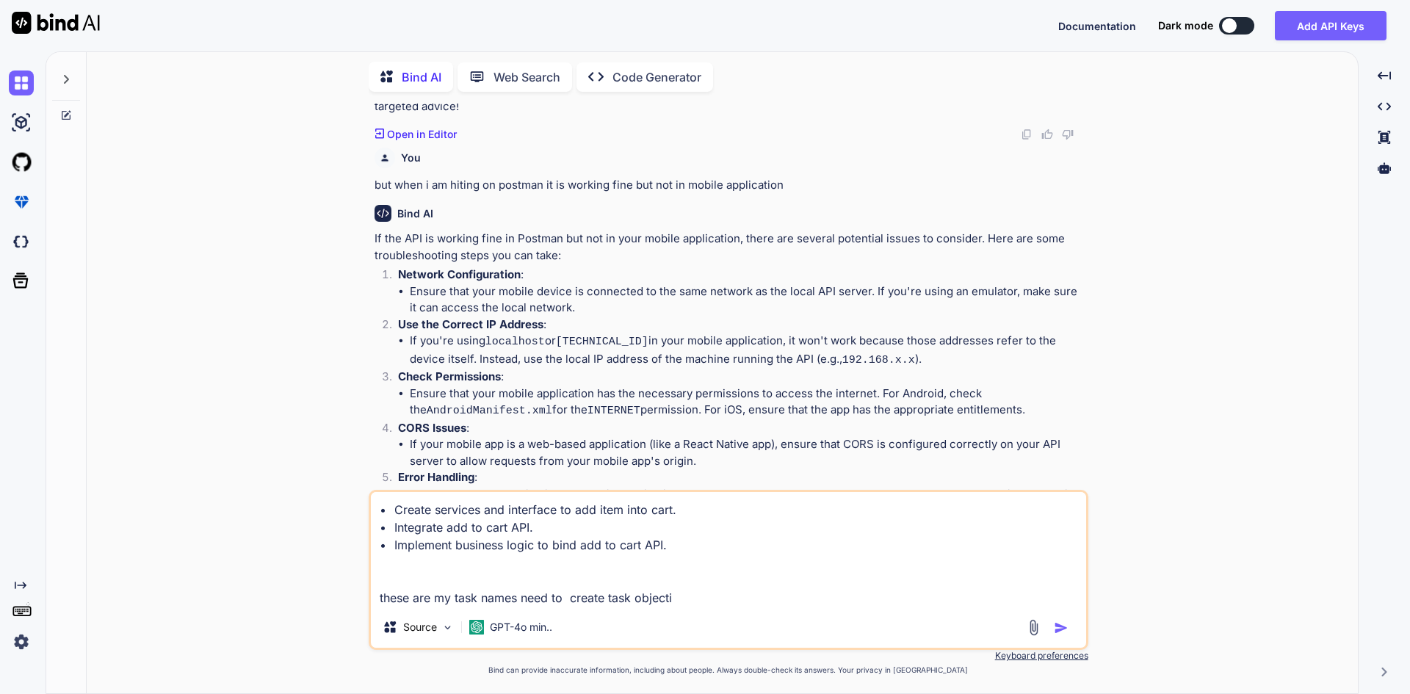
type textarea "x"
type textarea "• Create services and interface to add item into cart. • Integrate add to cart …"
type textarea "x"
type textarea "• Create services and interface to add item into cart. • Integrate add to cart …"
type textarea "x"
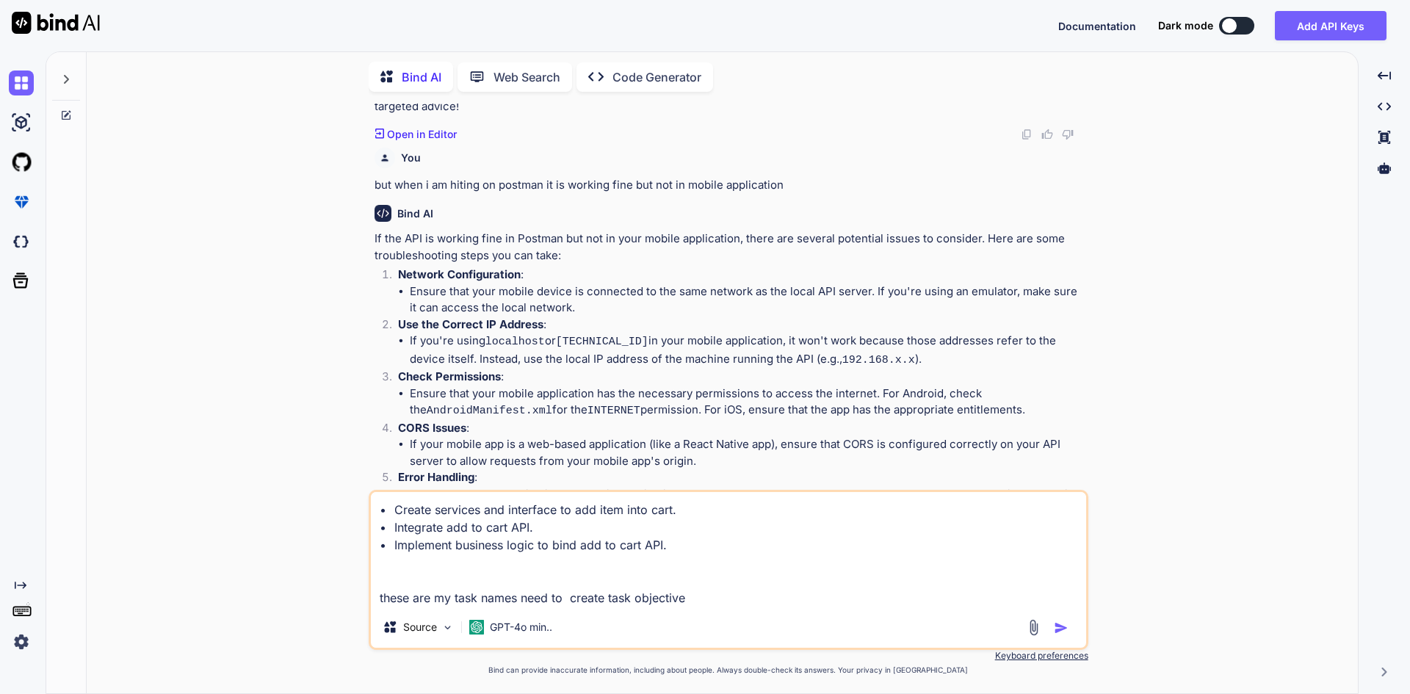
type textarea "• Create services and interface to add item into cart. • Integrate add to cart …"
type textarea "x"
type textarea "• Create services and interface to add item into cart. • Integrate add to cart …"
type textarea "x"
type textarea "• Create services and interface to add item into cart. • Integrate add to cart …"
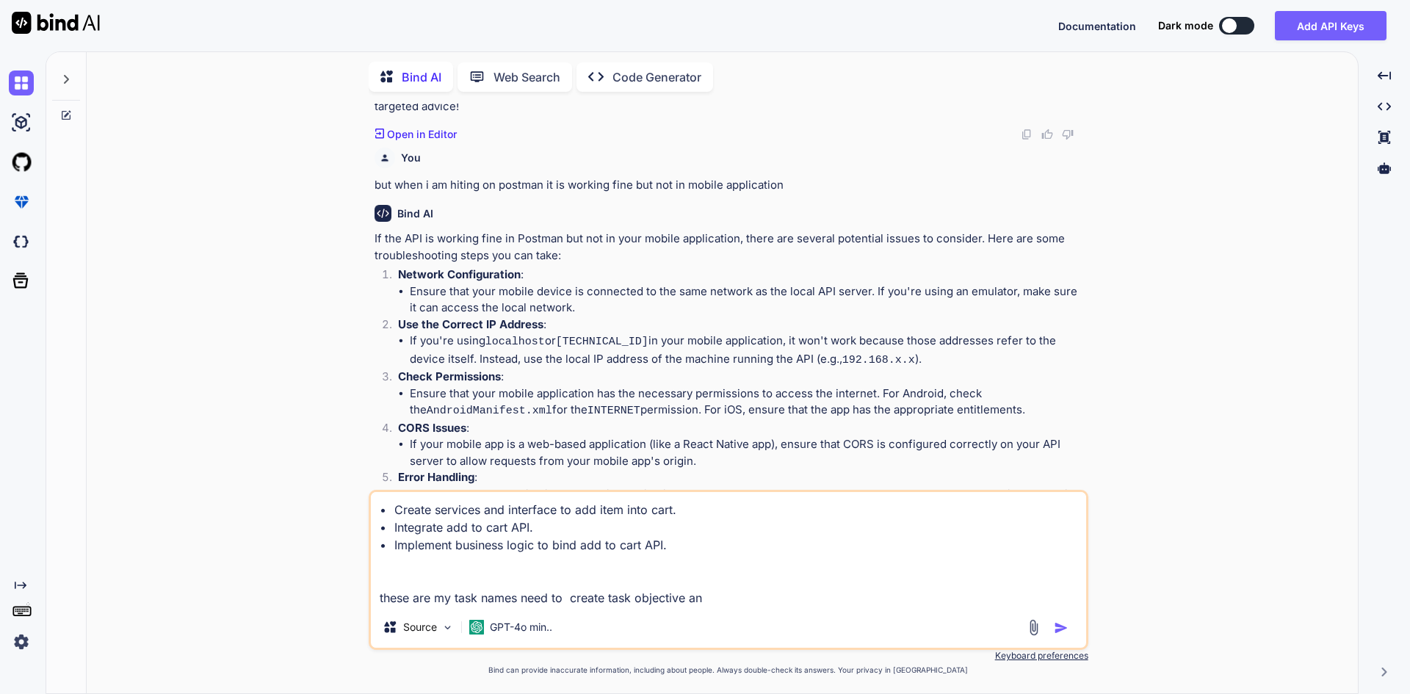
type textarea "x"
type textarea "• Create services and interface to add item into cart. • Integrate add to cart …"
type textarea "x"
type textarea "• Create services and interface to add item into cart. • Integrate add to cart …"
type textarea "x"
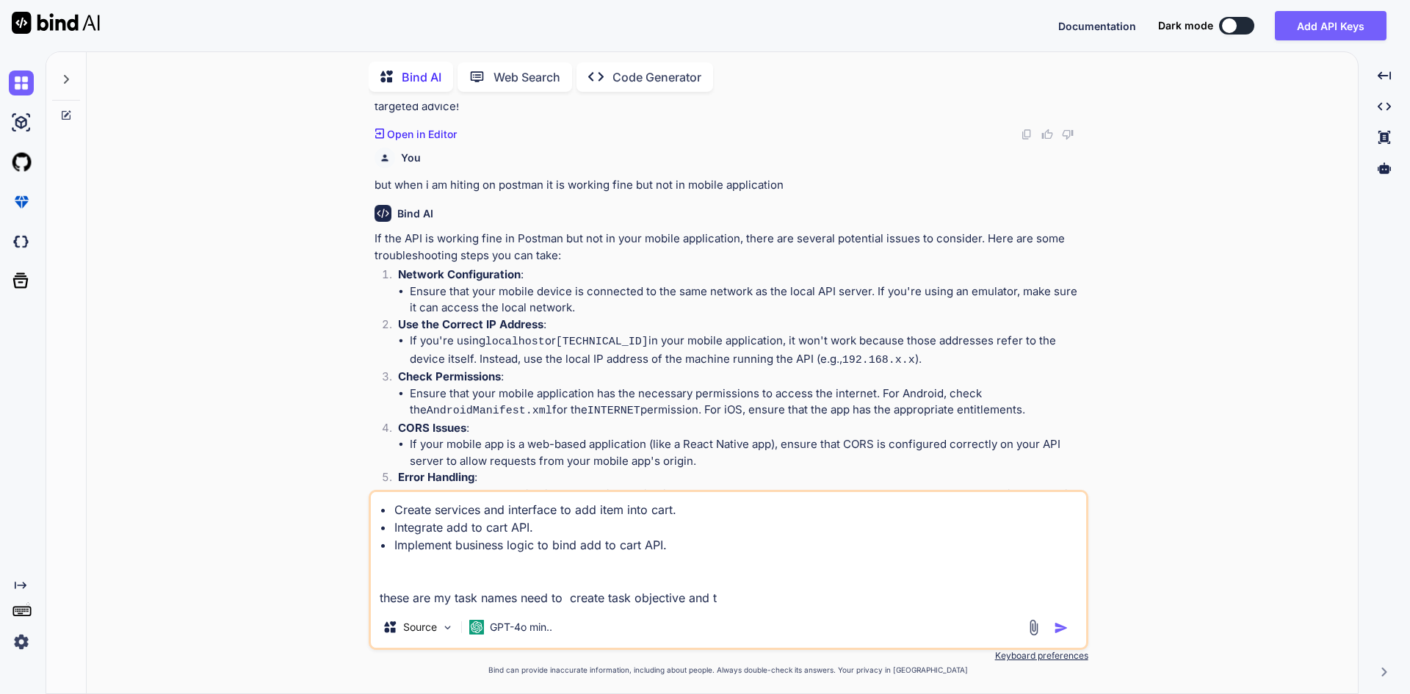
type textarea "• Create services and interface to add item into cart. • Integrate add to cart …"
type textarea "x"
type textarea "• Create services and interface to add item into cart. • Integrate add to cart …"
type textarea "x"
type textarea "• Create services and interface to add item into cart. • Integrate add to cart …"
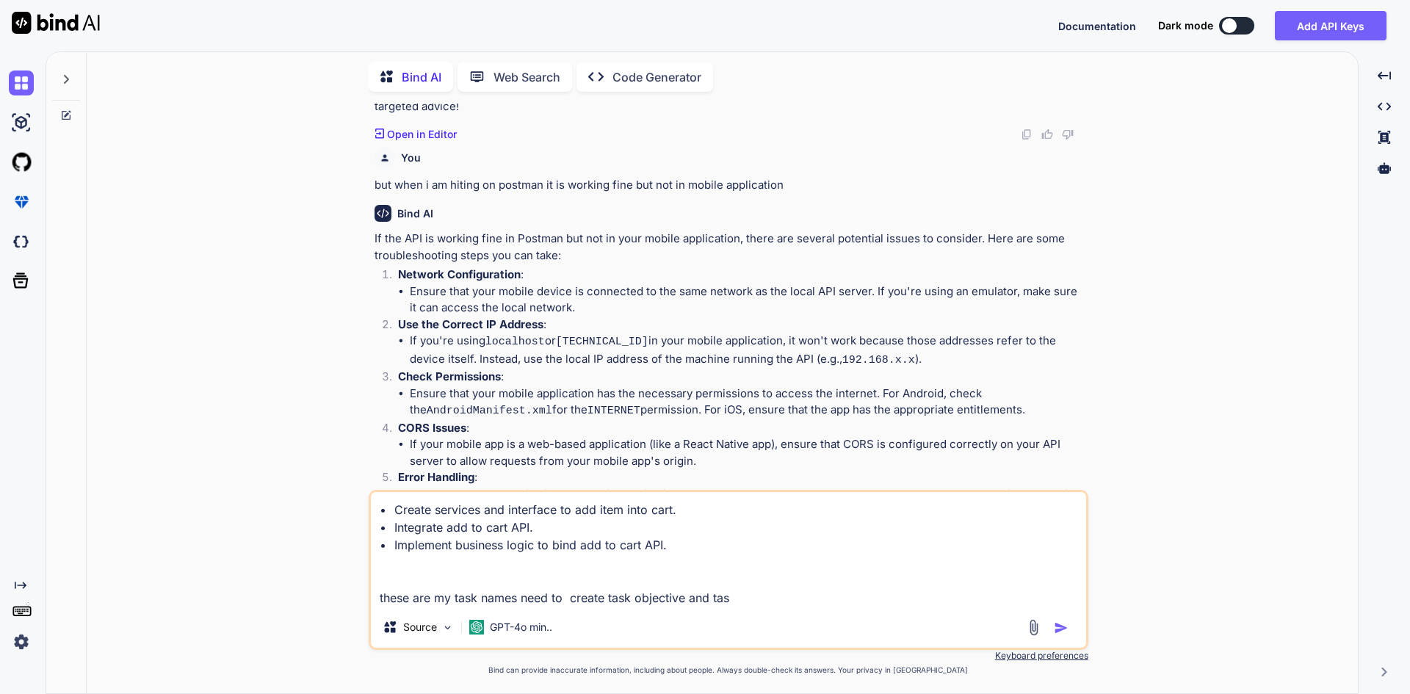
type textarea "x"
type textarea "• Create services and interface to add item into cart. • Integrate add to cart …"
type textarea "x"
type textarea "• Create services and interface to add item into cart. • Integrate add to cart …"
type textarea "x"
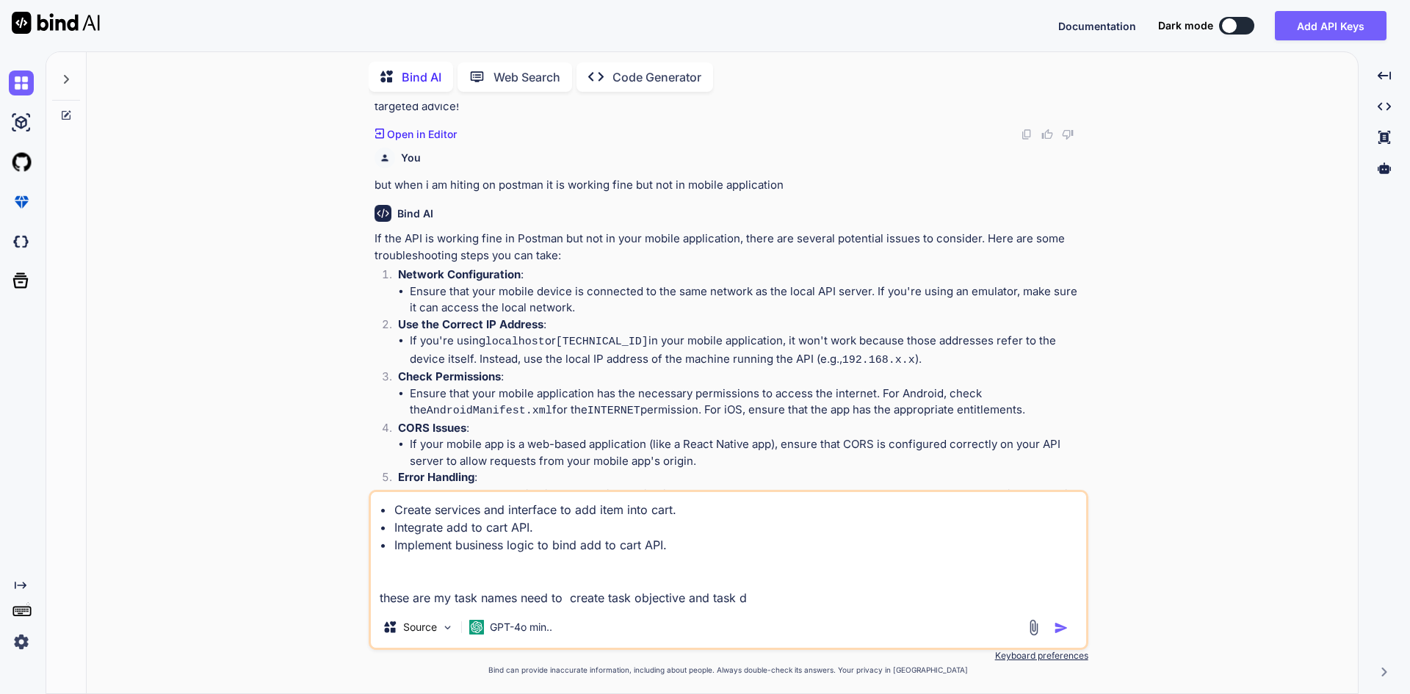
type textarea "• Create services and interface to add item into cart. • Integrate add to cart …"
type textarea "x"
type textarea "• Create services and interface to add item into cart. • Integrate add to cart …"
type textarea "x"
type textarea "• Create services and interface to add item into cart. • Integrate add to cart …"
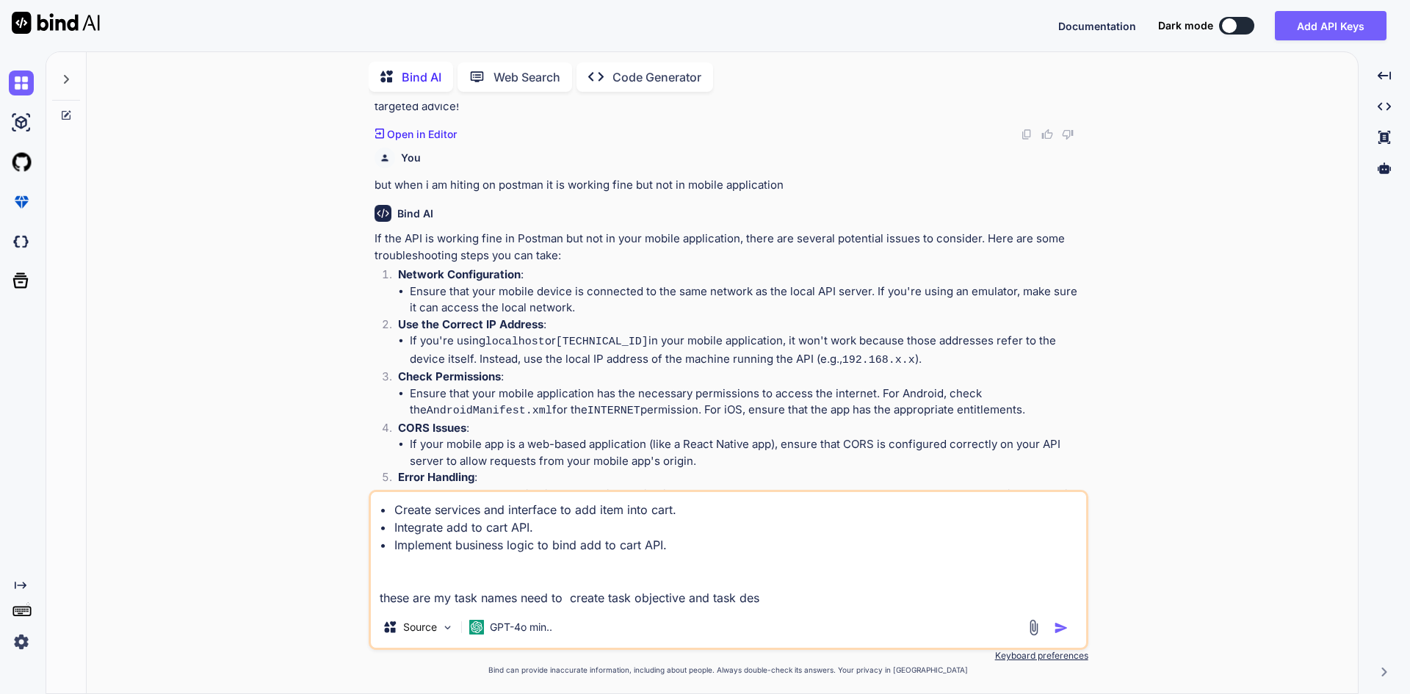
type textarea "x"
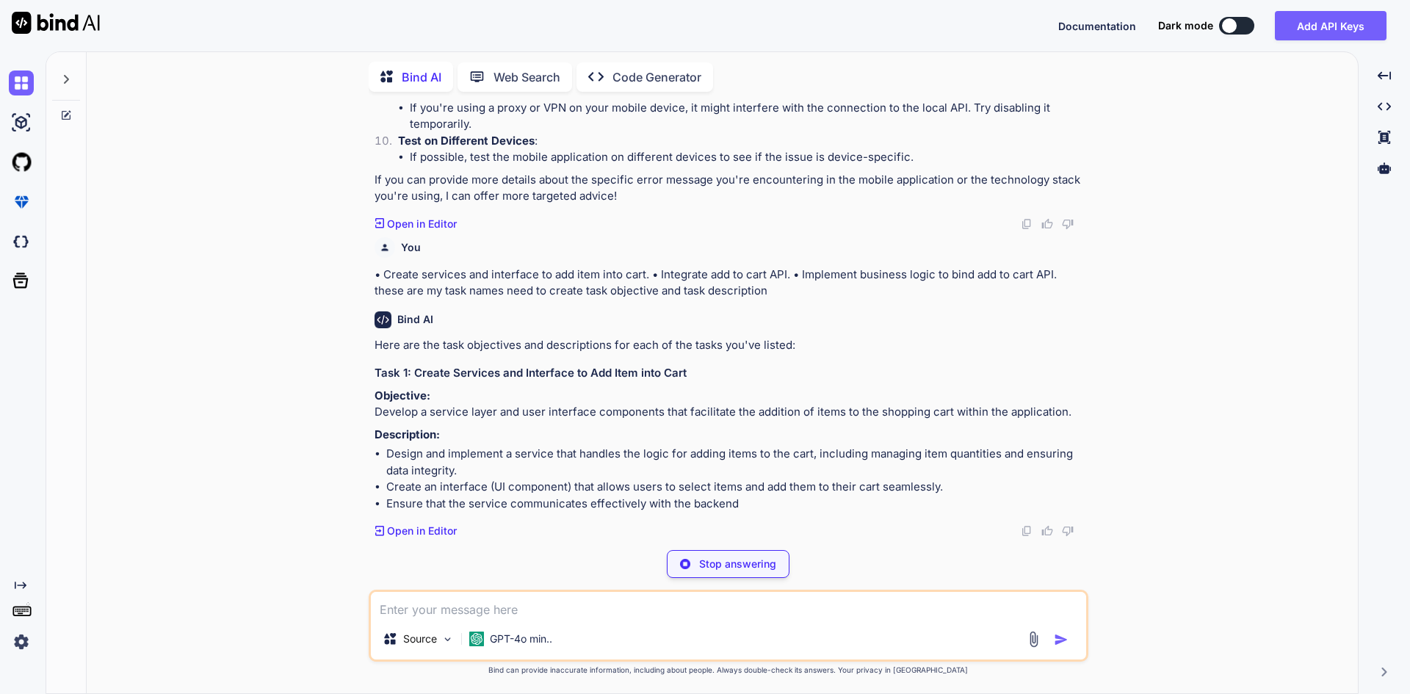
scroll to position [1213, 0]
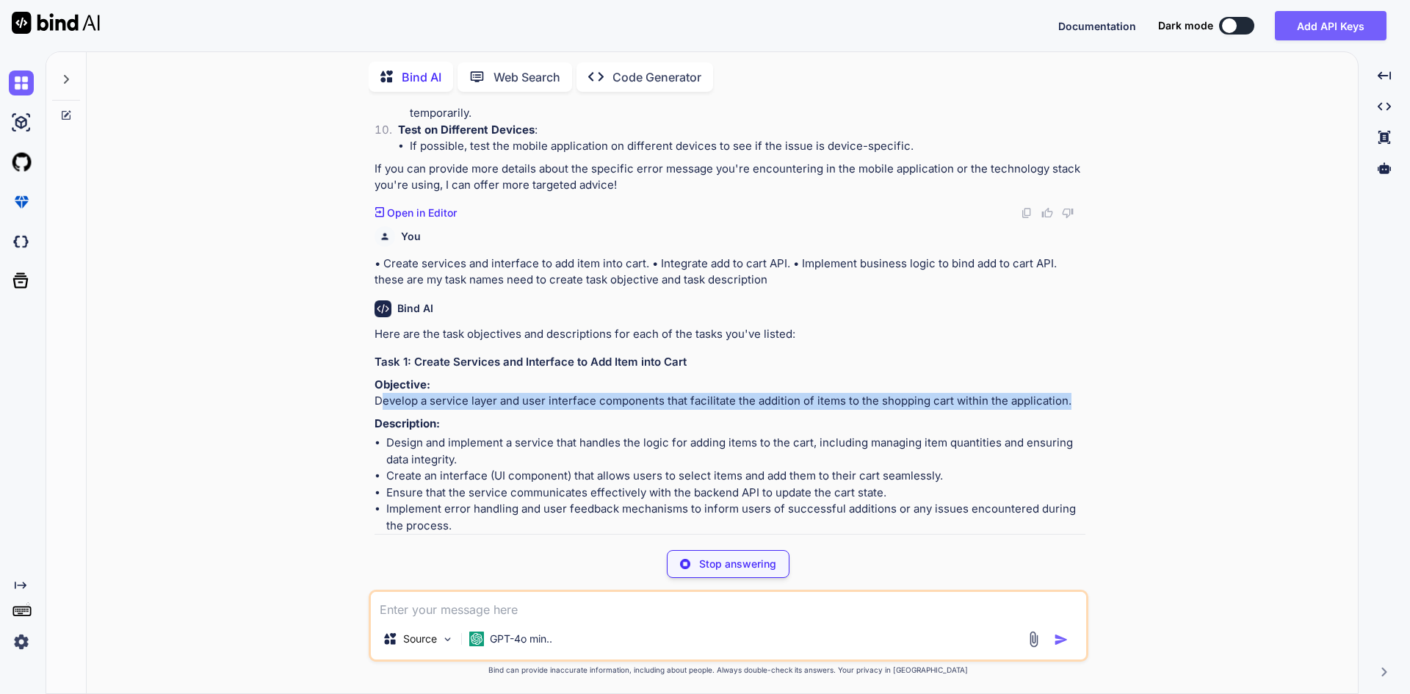
drag, startPoint x: 376, startPoint y: 414, endPoint x: 1064, endPoint y: 410, distance: 687.6
click at [1064, 410] on p "Objective: Develop a service layer and user interface components that facilitat…" at bounding box center [730, 393] width 711 height 33
copy p "Develop a service layer and user interface components that facilitate the addit…"
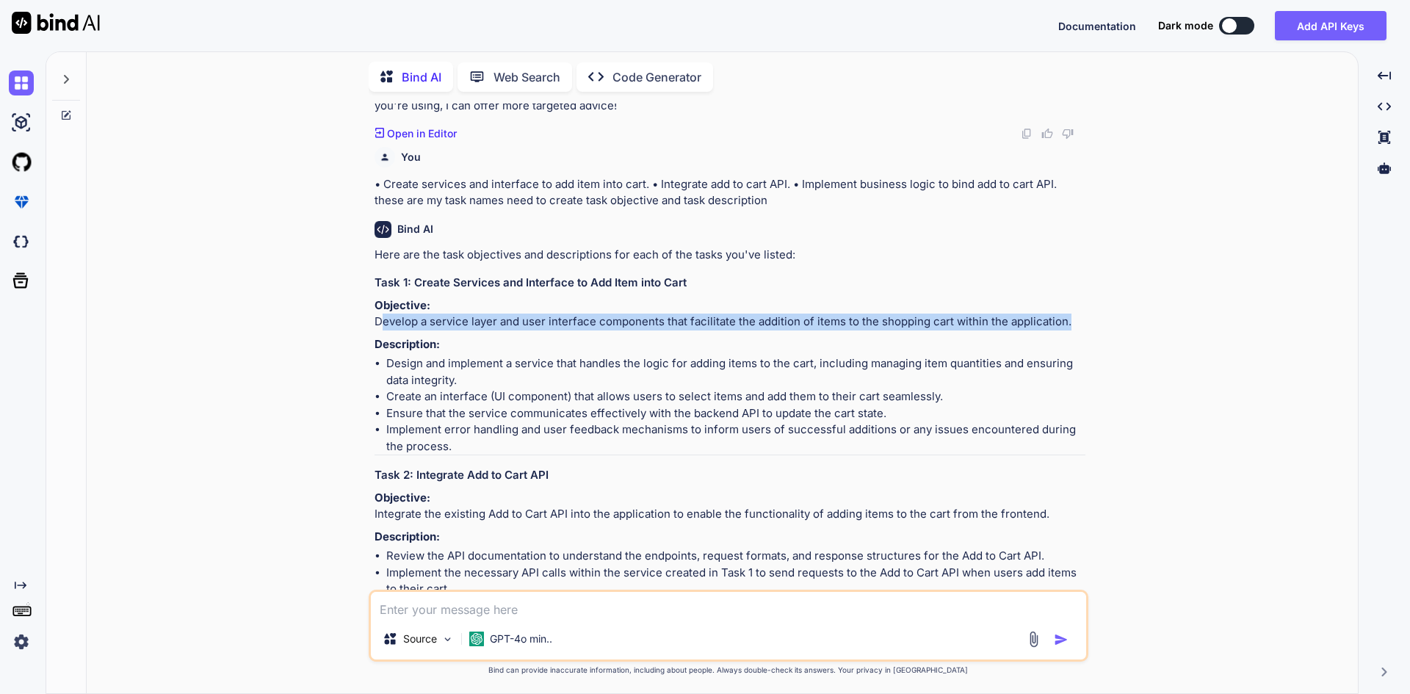
scroll to position [1360, 0]
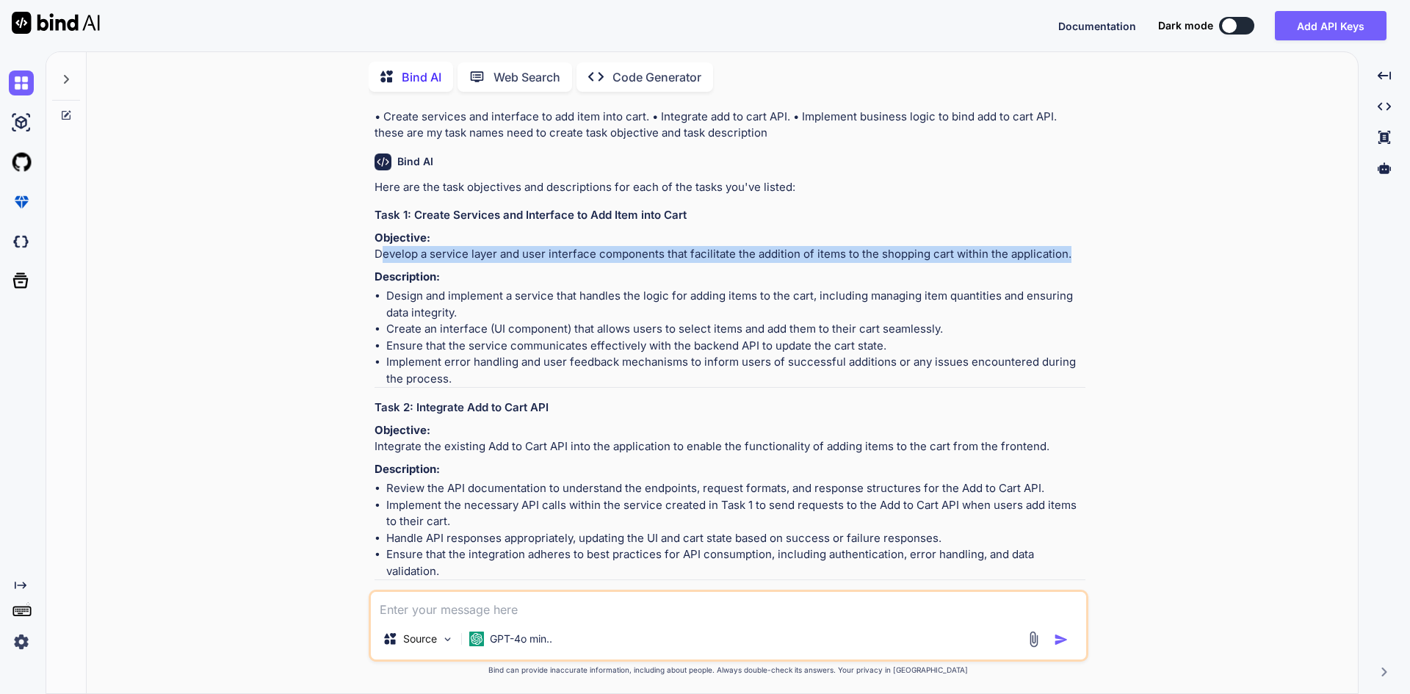
drag, startPoint x: 373, startPoint y: 471, endPoint x: 1050, endPoint y: 470, distance: 677.3
click at [1050, 470] on div "You i am using local api in application it is giving error for connection failu…" at bounding box center [729, 399] width 720 height 590
copy p "Integrate the existing Add to Cart API into the application to enable the funct…"
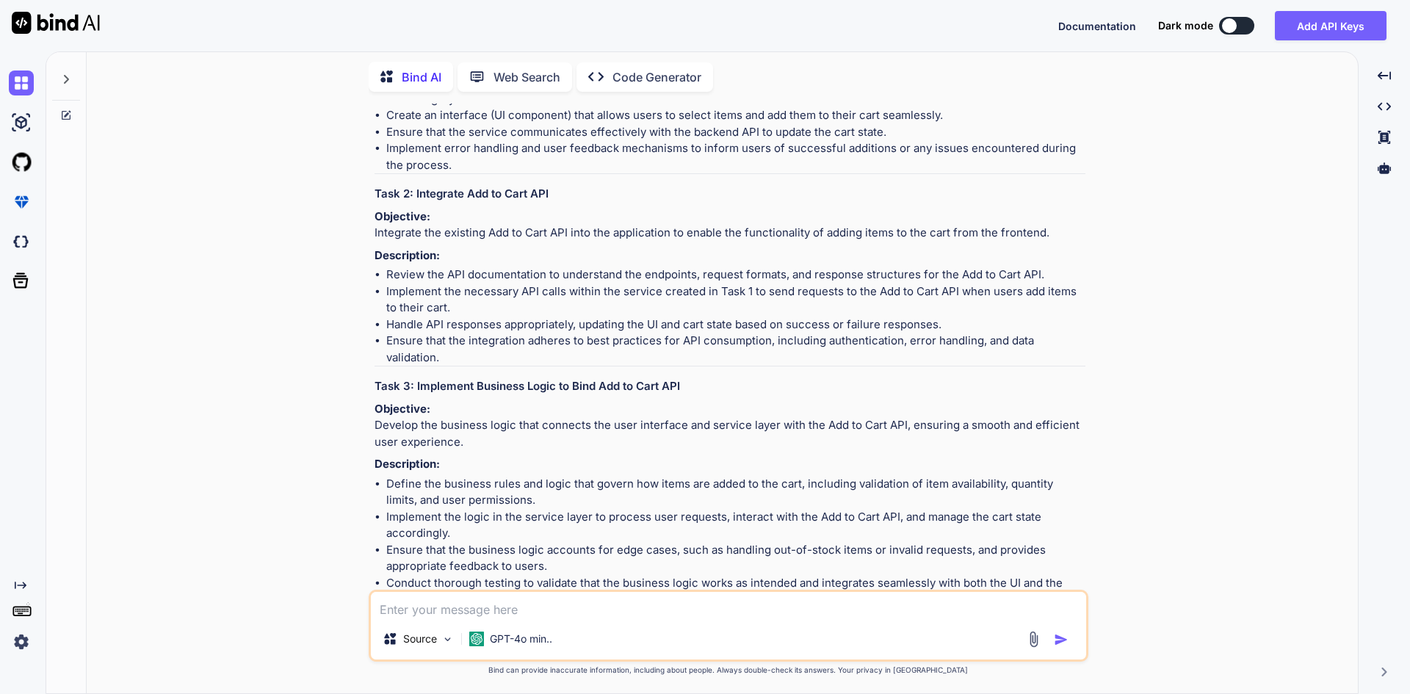
scroll to position [1580, 0]
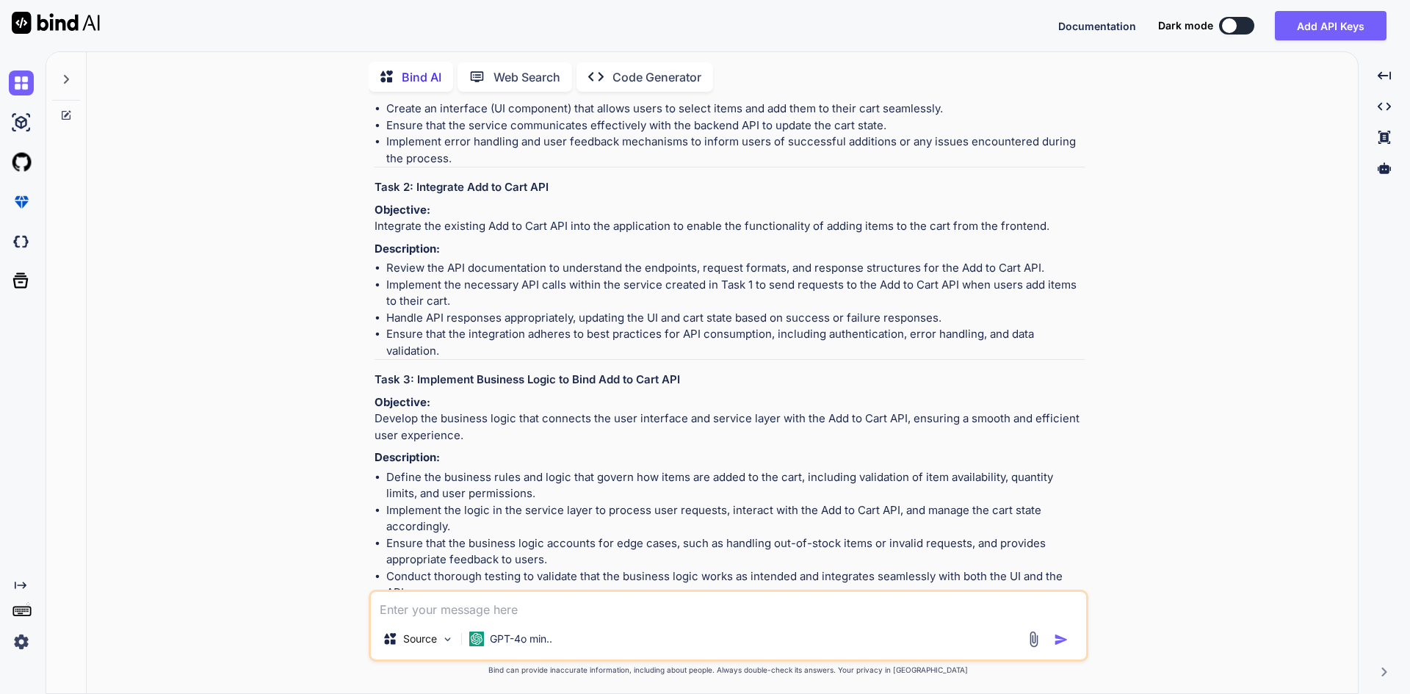
drag, startPoint x: 377, startPoint y: 462, endPoint x: 466, endPoint y: 480, distance: 91.3
click at [466, 444] on p "Objective: Develop the business logic that connects the user interface and serv…" at bounding box center [730, 419] width 711 height 50
copy p "Develop the business logic that connects the user interface and service layer w…"
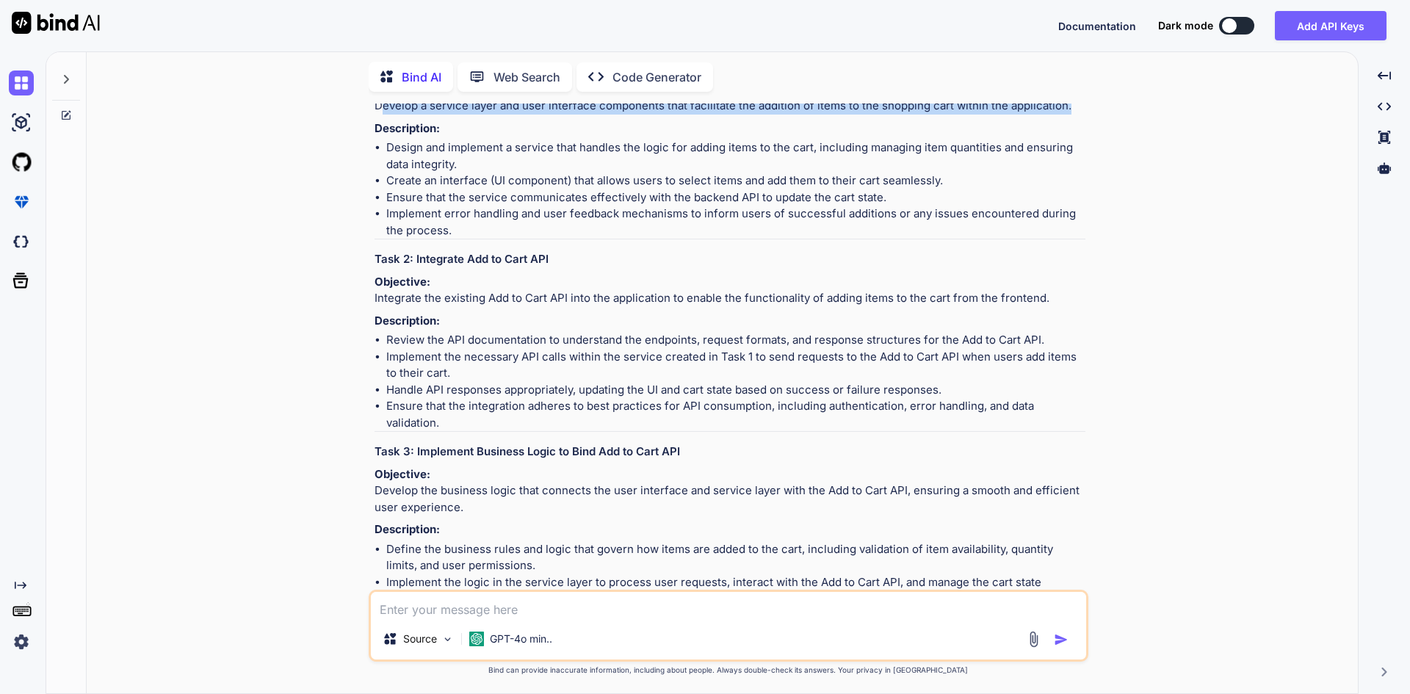
scroll to position [1360, 0]
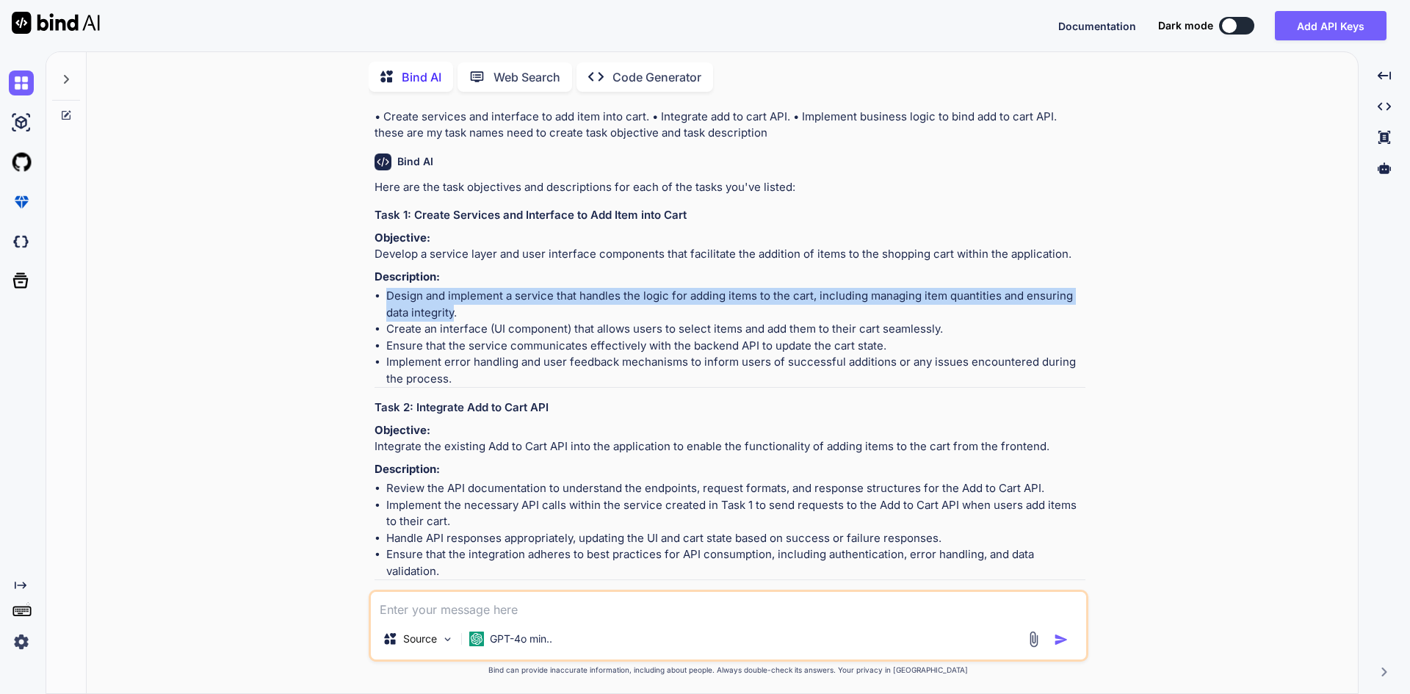
drag, startPoint x: 455, startPoint y: 325, endPoint x: 390, endPoint y: 314, distance: 65.6
click at [390, 314] on li "Design and implement a service that handles the logic for adding items to the c…" at bounding box center [735, 304] width 699 height 33
copy li "Design and implement a service that handles the logic for adding items to the c…"
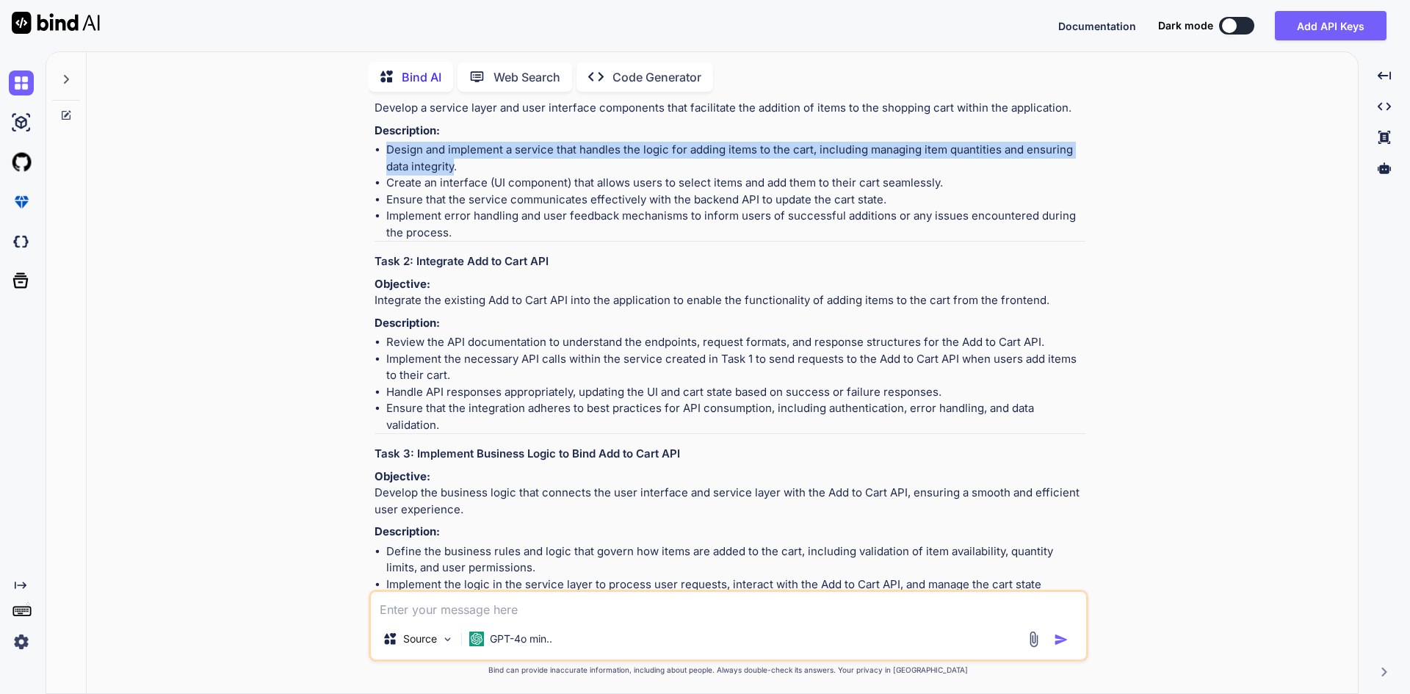
scroll to position [1507, 0]
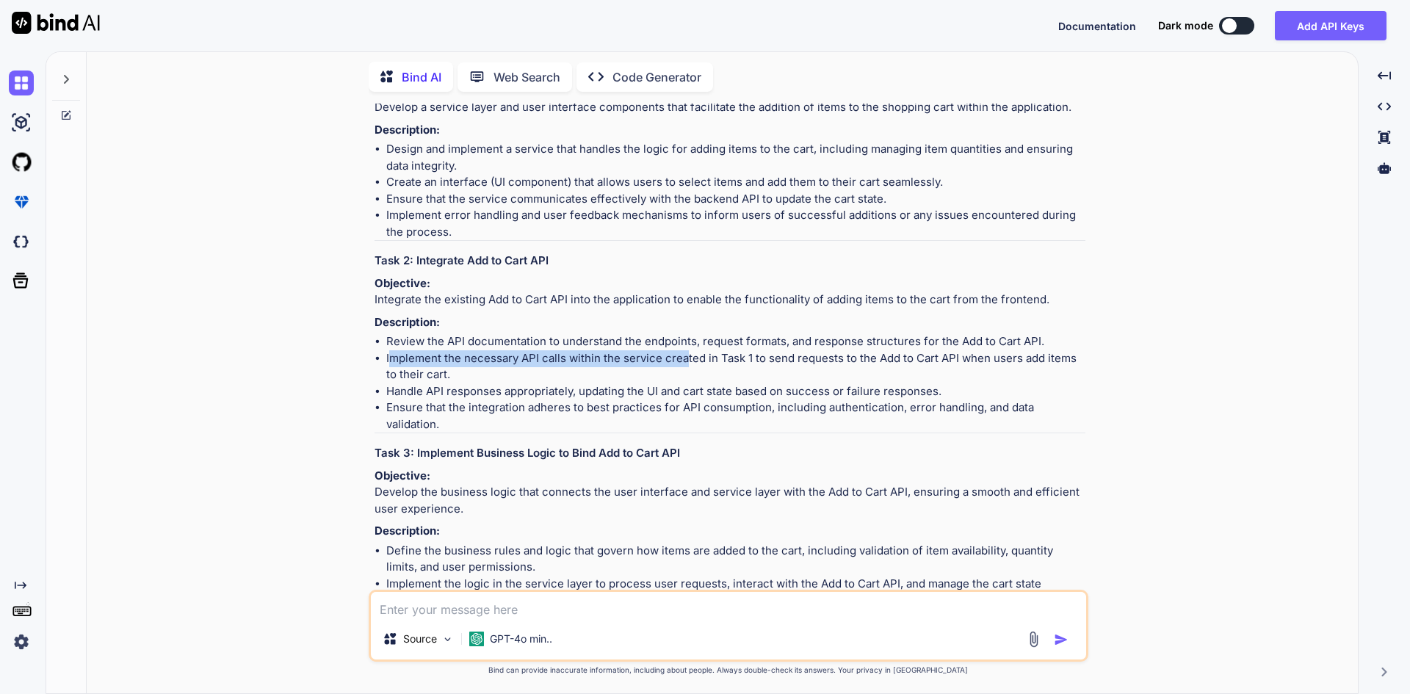
drag, startPoint x: 390, startPoint y: 388, endPoint x: 684, endPoint y: 392, distance: 293.8
click at [684, 383] on li "Implement the necessary API calls within the service created in Task 1 to send …" at bounding box center [735, 366] width 699 height 33
click at [566, 309] on p "Objective: Integrate the existing Add to Cart API into the application to enabl…" at bounding box center [730, 291] width 711 height 33
drag, startPoint x: 386, startPoint y: 385, endPoint x: 828, endPoint y: 375, distance: 441.6
click at [801, 383] on li "Implement the necessary API calls within the service created in Task 1 to send …" at bounding box center [735, 366] width 699 height 33
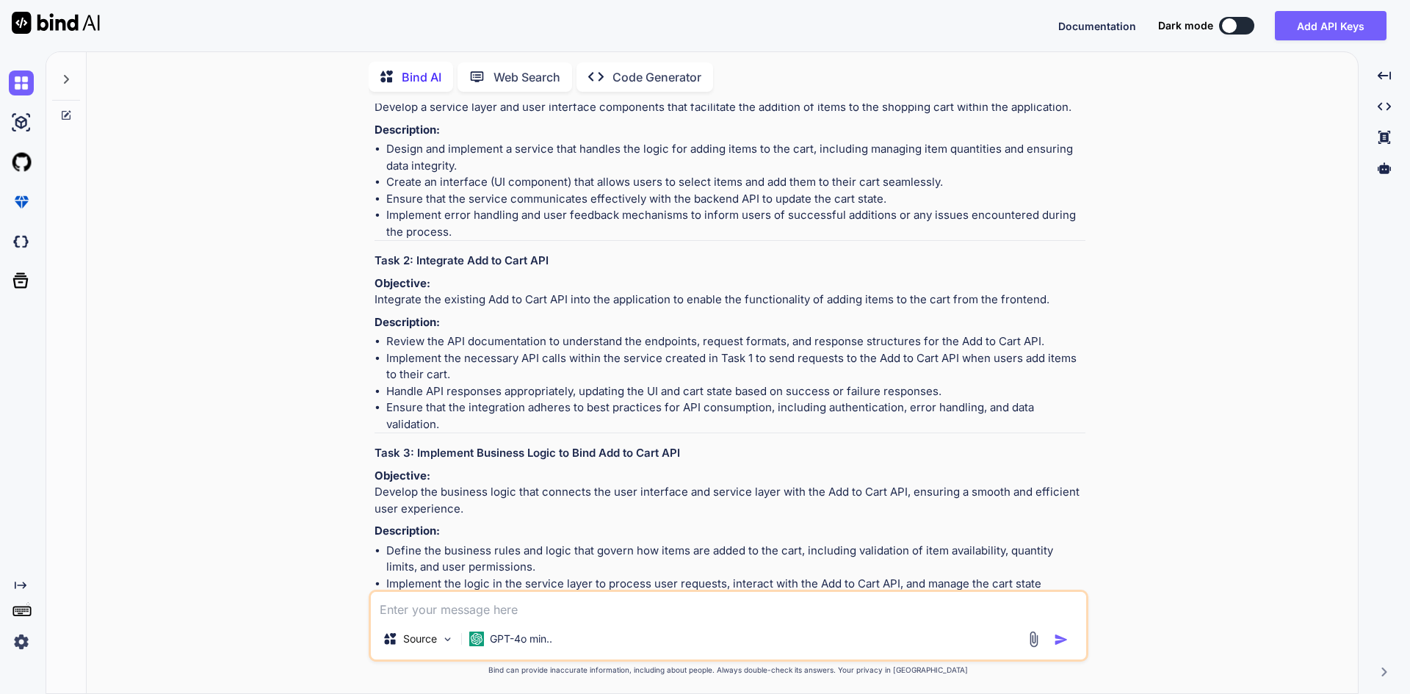
drag, startPoint x: 1038, startPoint y: 366, endPoint x: 845, endPoint y: 302, distance: 202.8
click at [1036, 350] on li "Review the API documentation to understand the endpoints, request formats, and …" at bounding box center [735, 341] width 699 height 17
